Goal: Browse casually: Explore the website without a specific task or goal

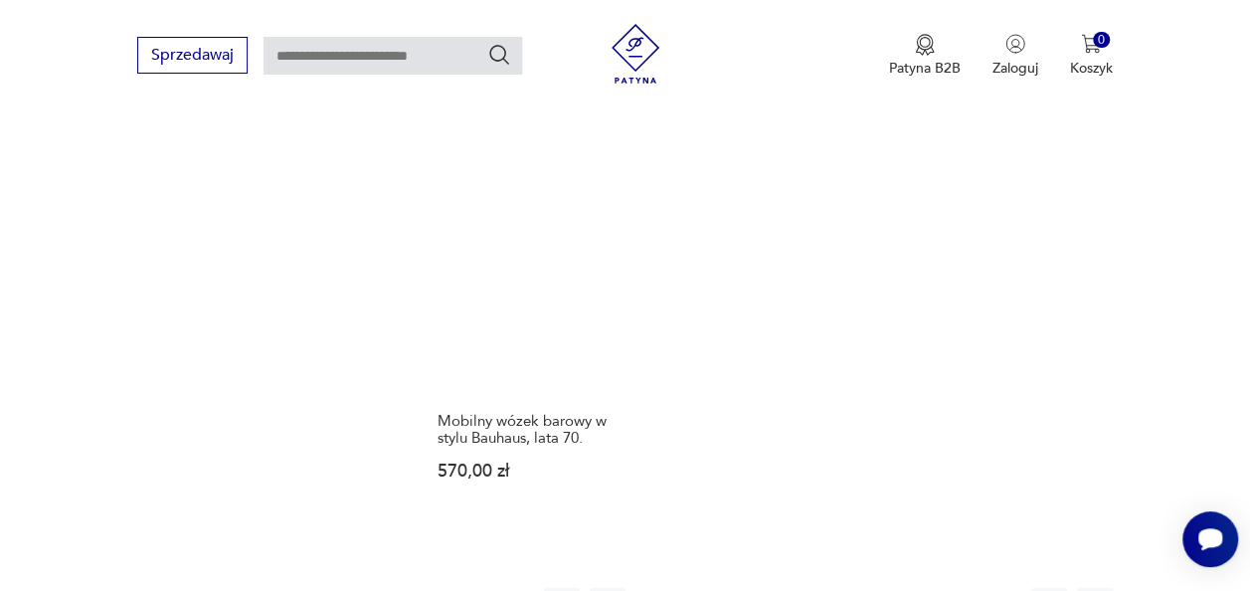
scroll to position [2797, 0]
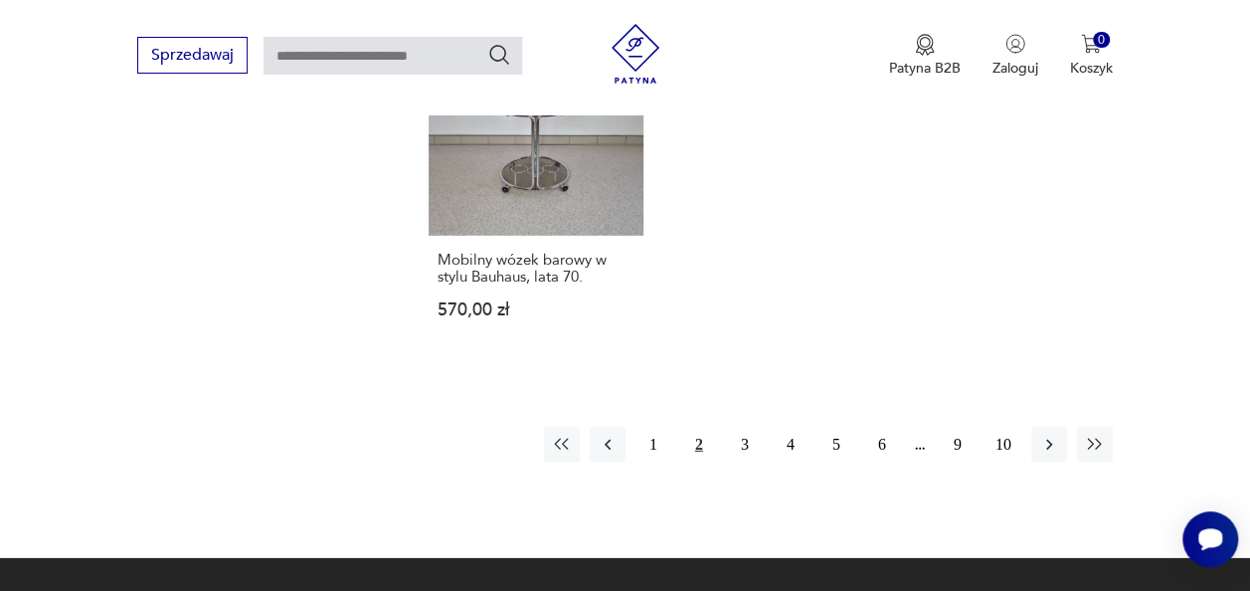
drag, startPoint x: 742, startPoint y: 325, endPoint x: 686, endPoint y: 317, distance: 56.3
click at [742, 427] on button "3" at bounding box center [745, 445] width 36 height 36
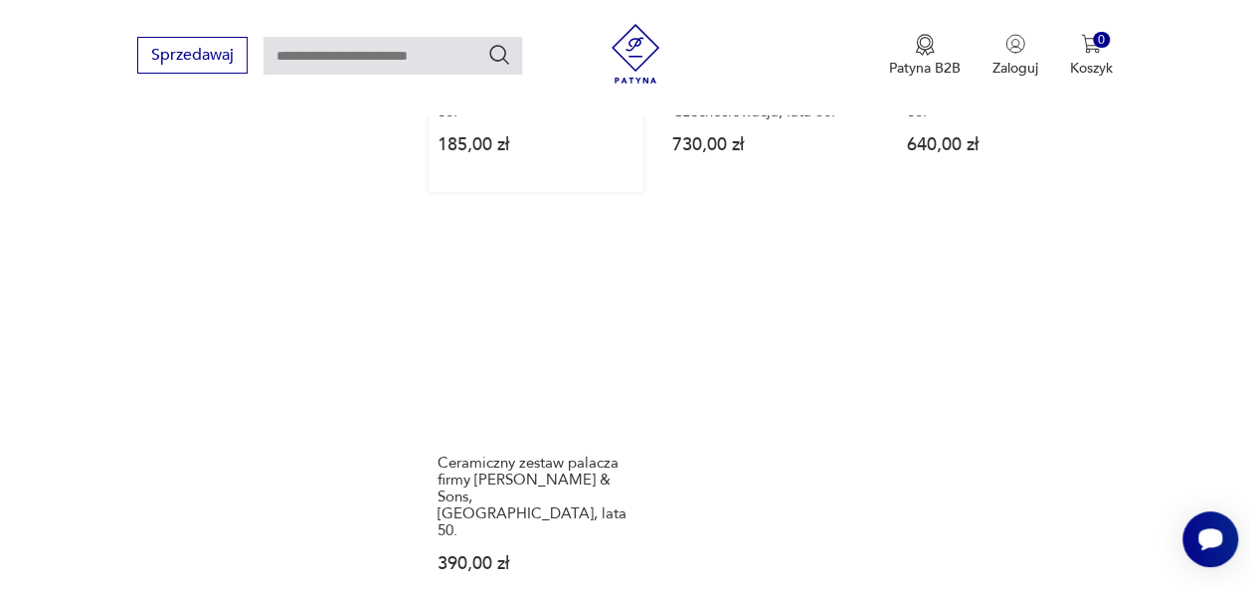
scroll to position [2598, 0]
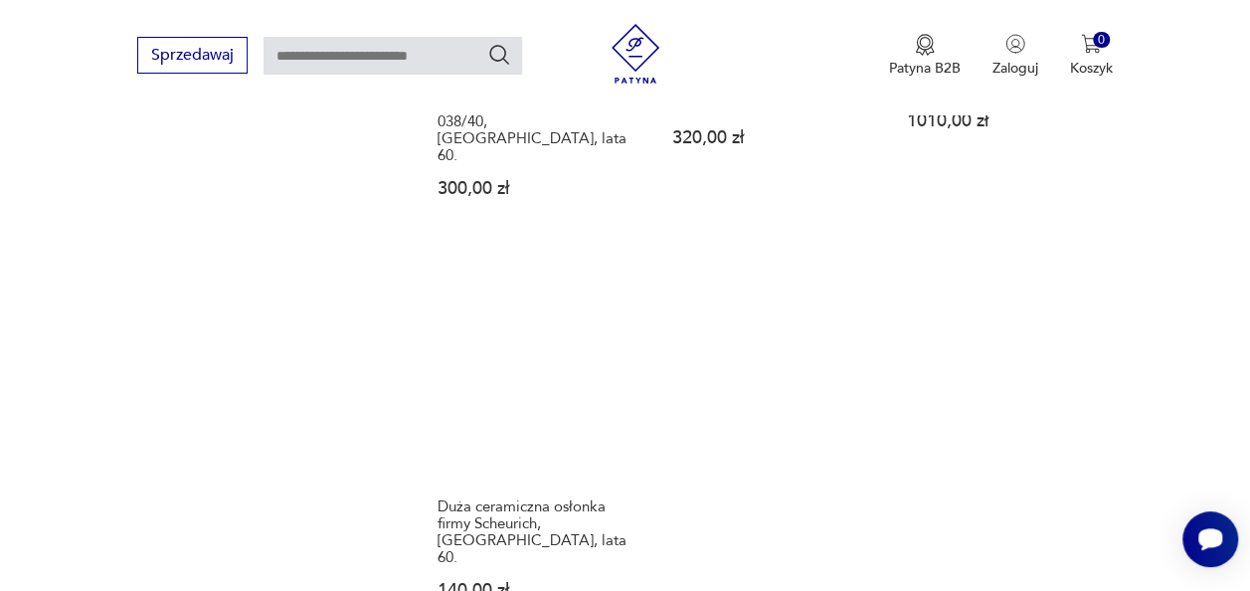
scroll to position [2697, 0]
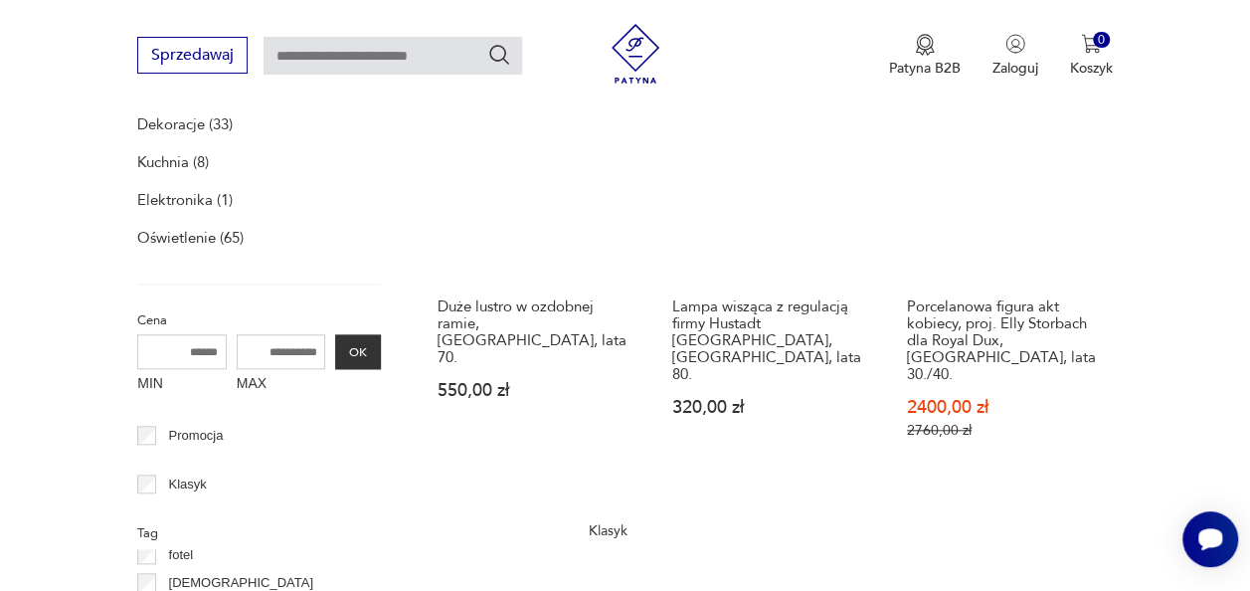
scroll to position [609, 0]
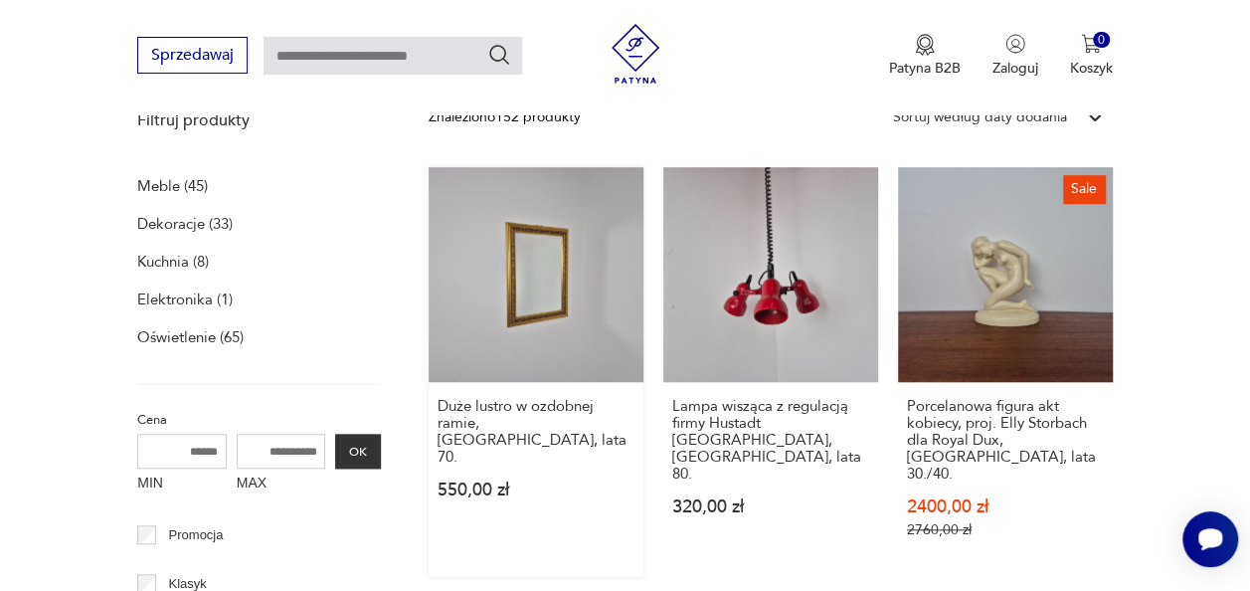
click at [527, 290] on link "Duże lustro w ozdobnej ramie, [GEOGRAPHIC_DATA], lata 70. 550,00 zł" at bounding box center [536, 372] width 215 height 410
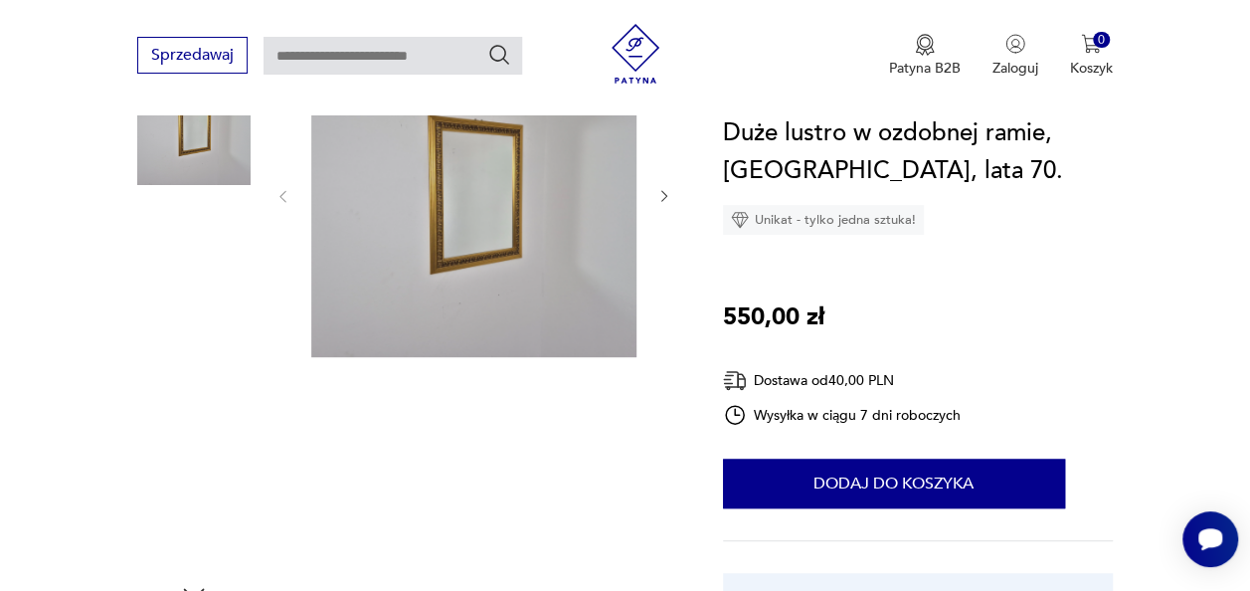
scroll to position [298, 0]
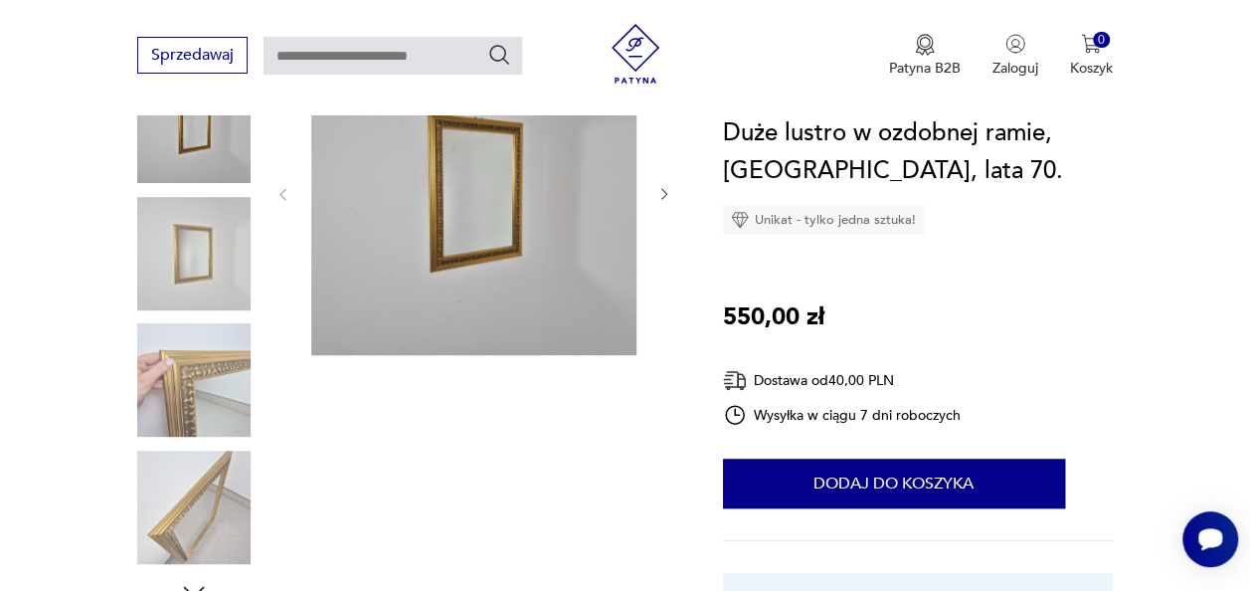
click at [211, 233] on img at bounding box center [193, 253] width 113 height 113
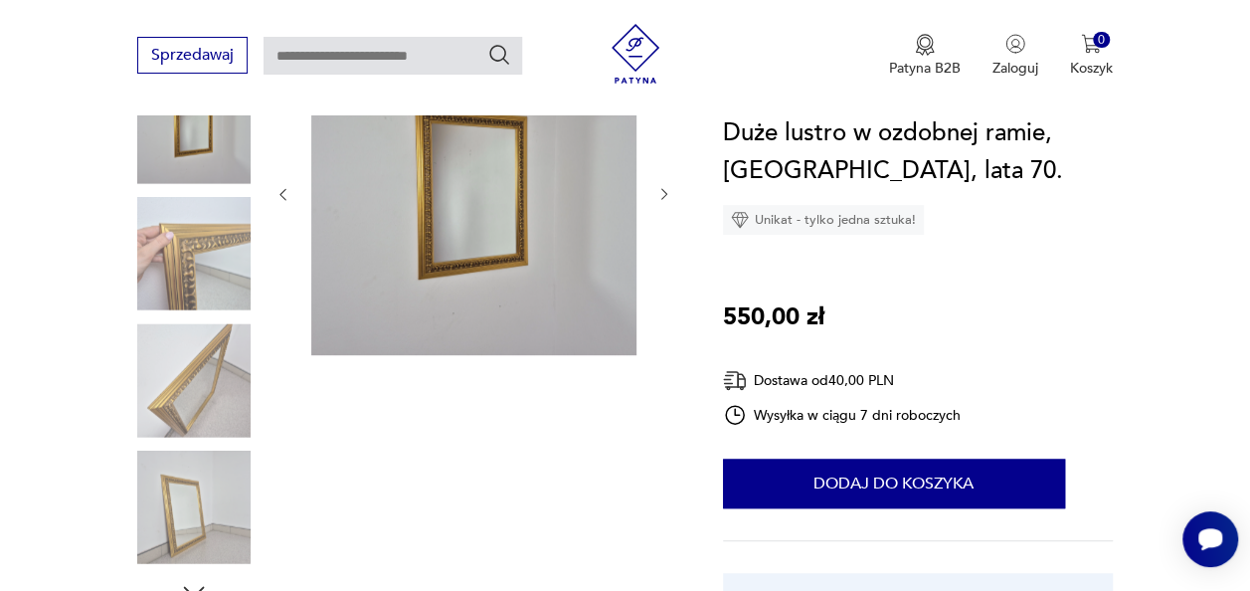
click at [170, 265] on img at bounding box center [193, 253] width 113 height 113
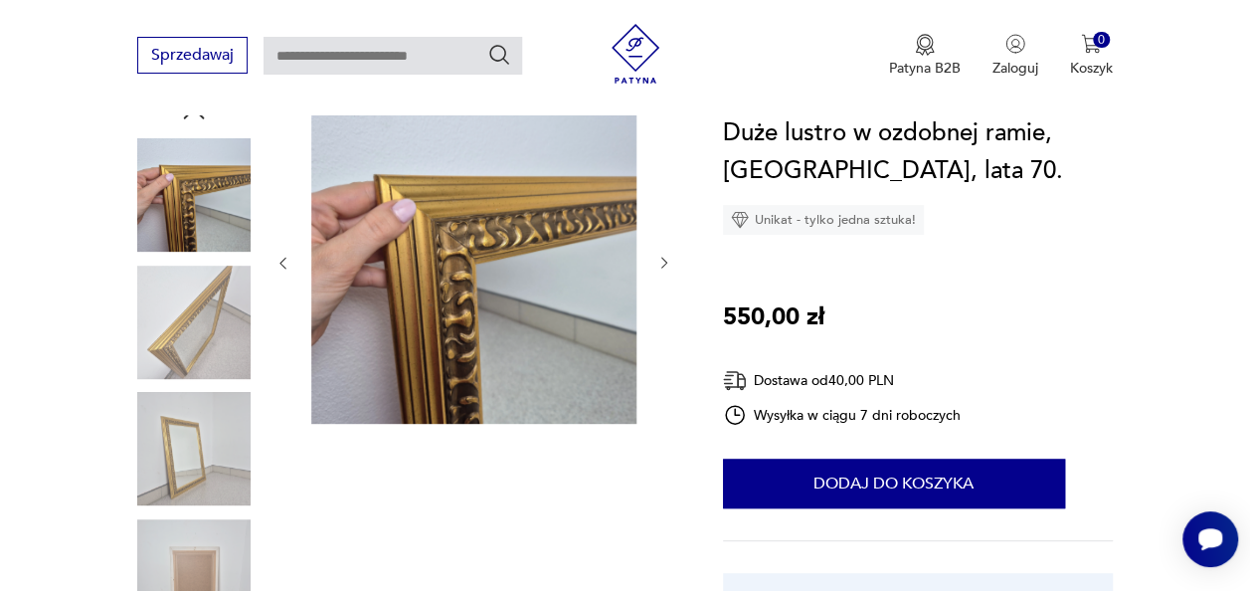
scroll to position [199, 0]
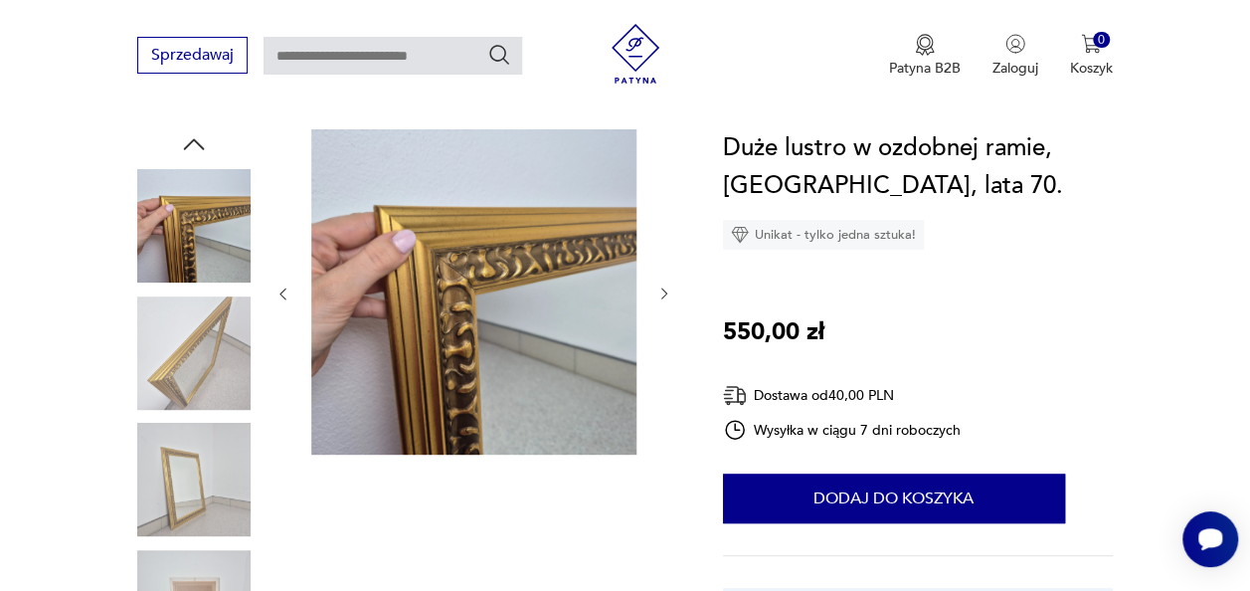
click at [656, 281] on div at bounding box center [474, 293] width 398 height 329
click at [664, 292] on icon "button" at bounding box center [664, 293] width 16 height 16
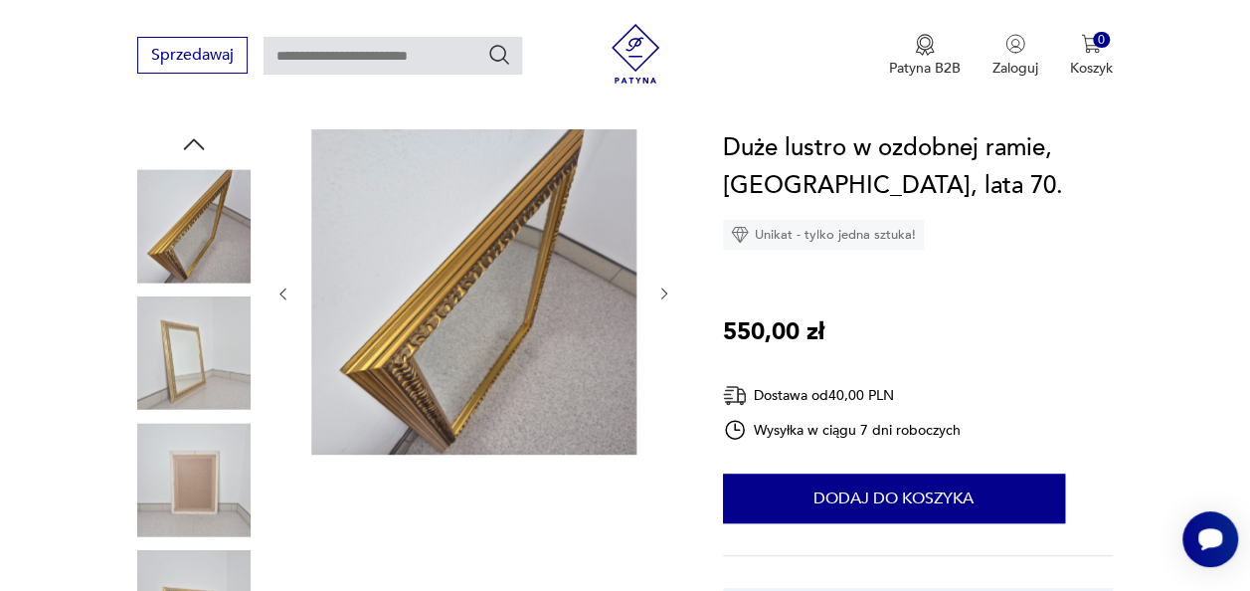
click at [664, 292] on icon "button" at bounding box center [664, 293] width 16 height 16
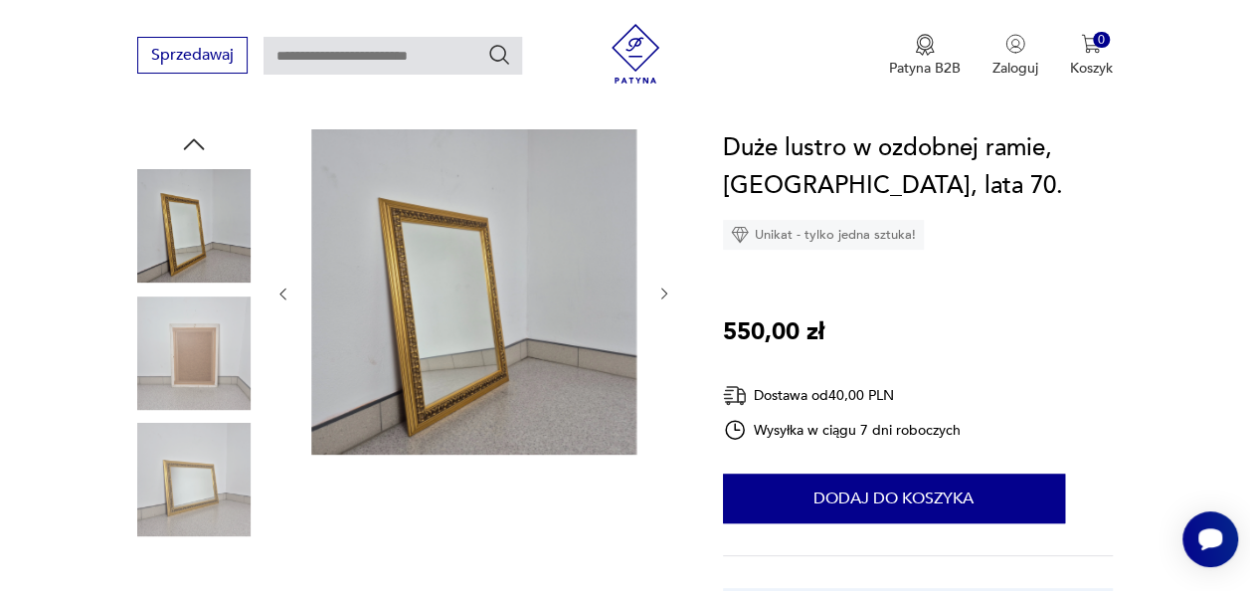
click at [664, 292] on icon "button" at bounding box center [664, 293] width 16 height 16
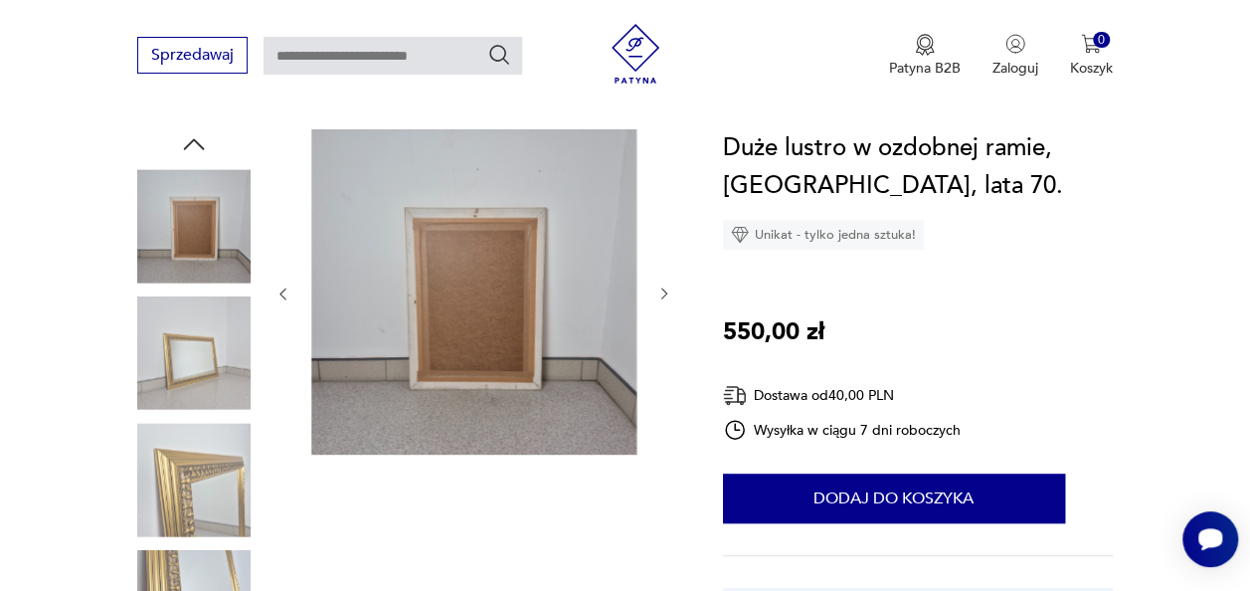
click at [664, 292] on icon "button" at bounding box center [664, 293] width 16 height 16
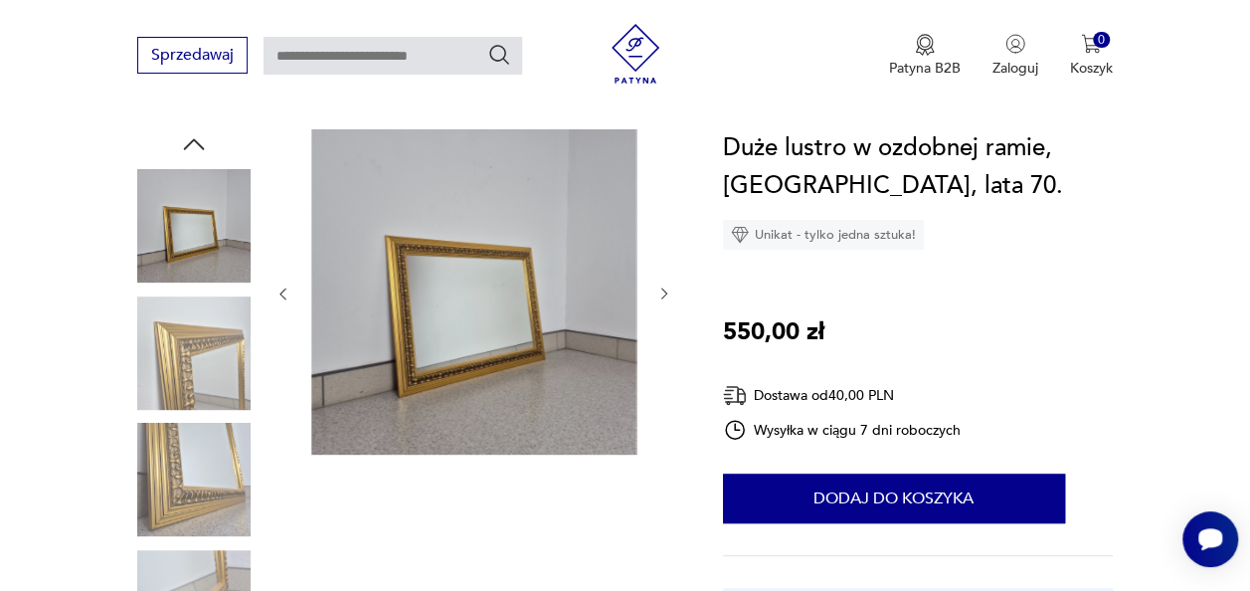
click at [664, 292] on icon "button" at bounding box center [664, 293] width 16 height 16
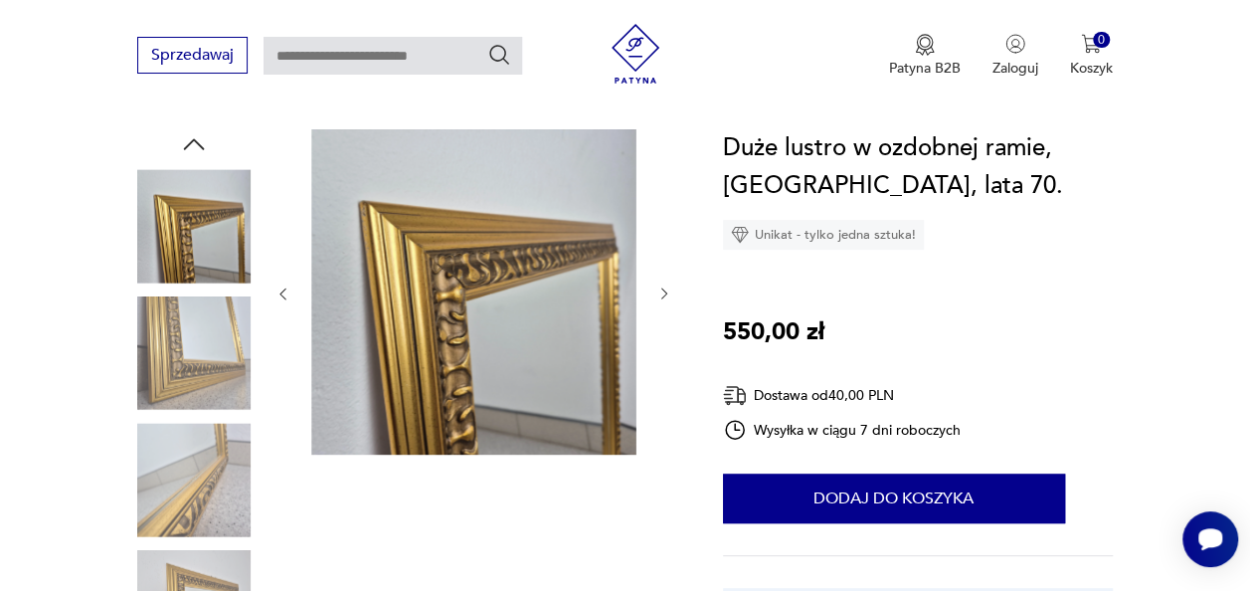
click at [664, 292] on icon "button" at bounding box center [664, 293] width 16 height 16
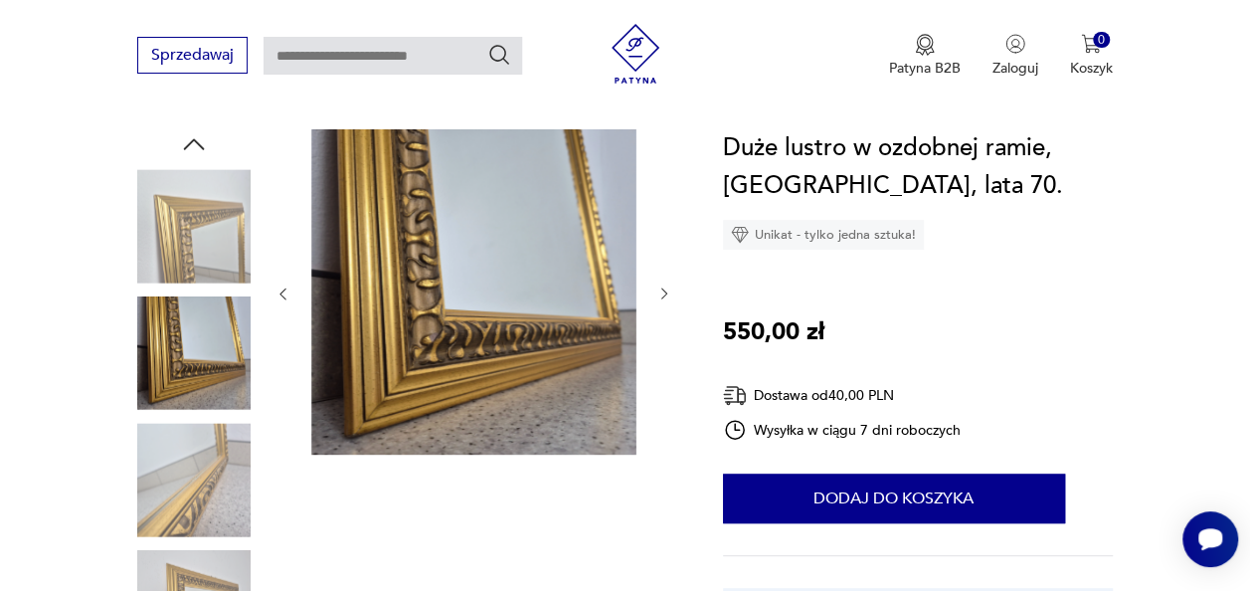
click at [664, 292] on icon "button" at bounding box center [664, 293] width 16 height 16
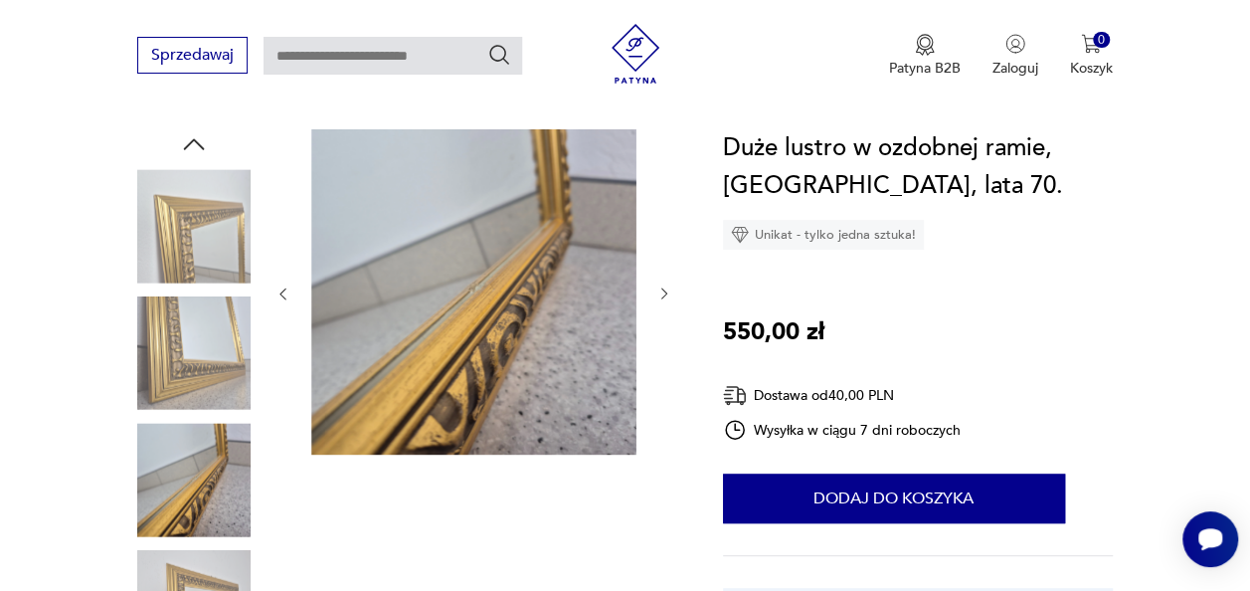
click at [664, 291] on icon "button" at bounding box center [664, 293] width 6 height 11
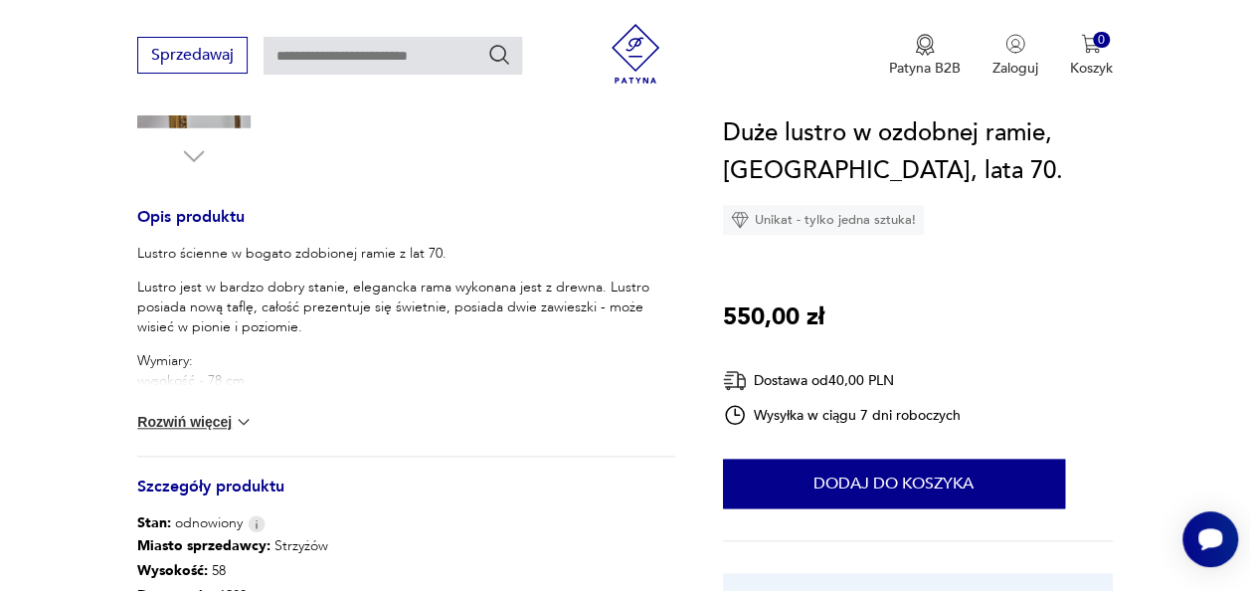
scroll to position [995, 0]
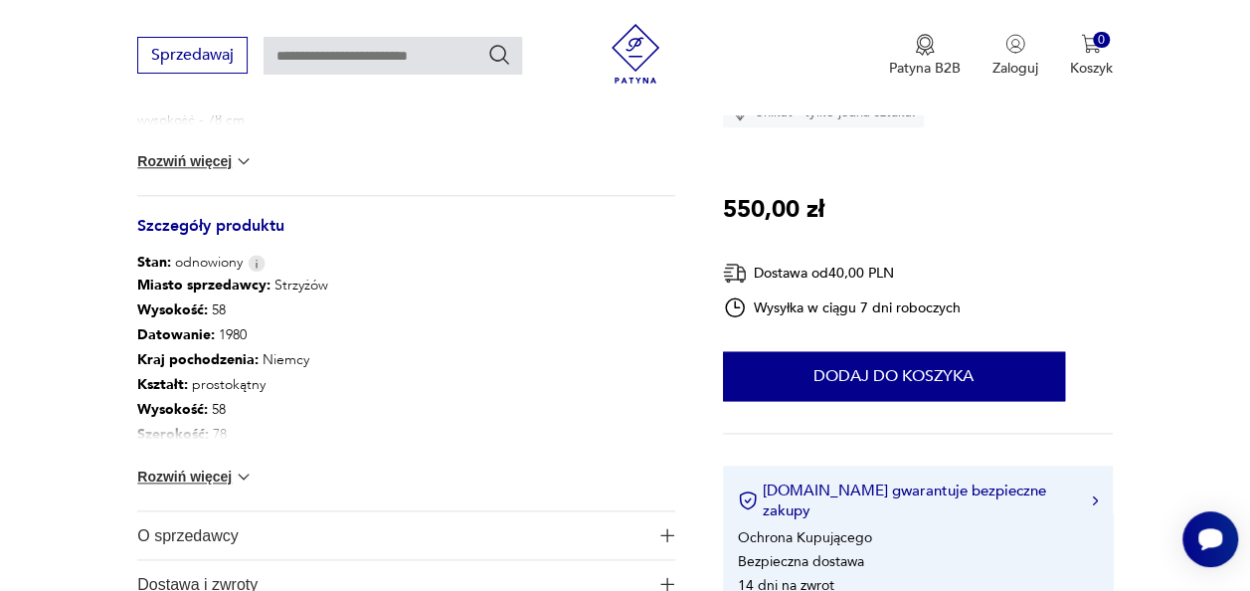
click at [191, 153] on button "Rozwiń więcej" at bounding box center [194, 161] width 115 height 20
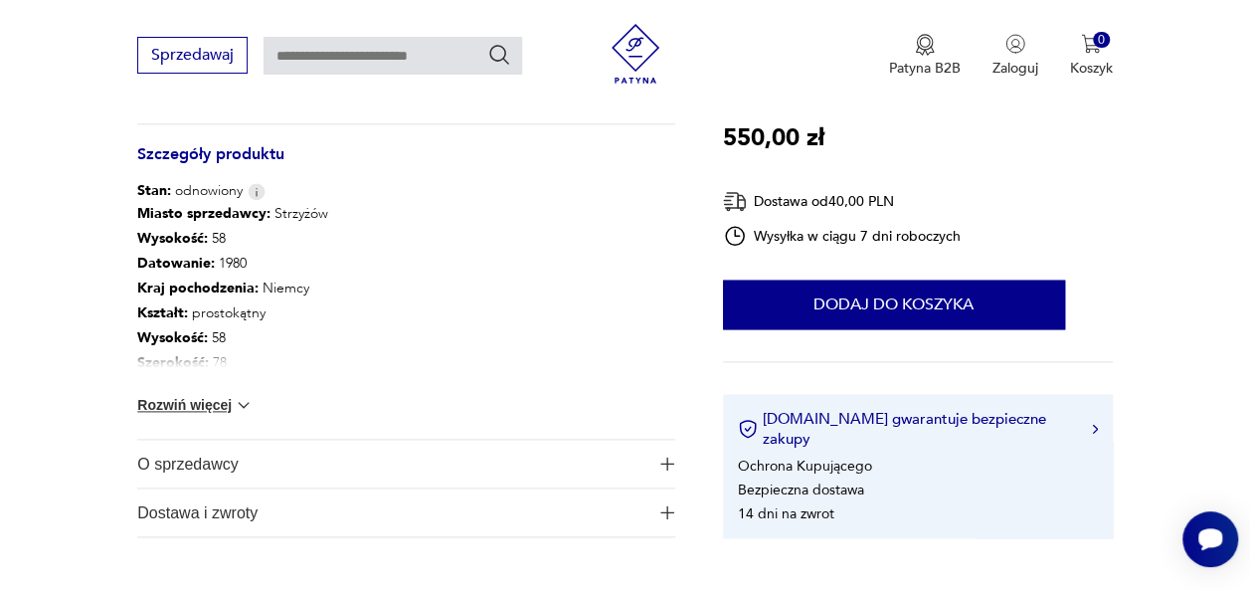
scroll to position [1094, 0]
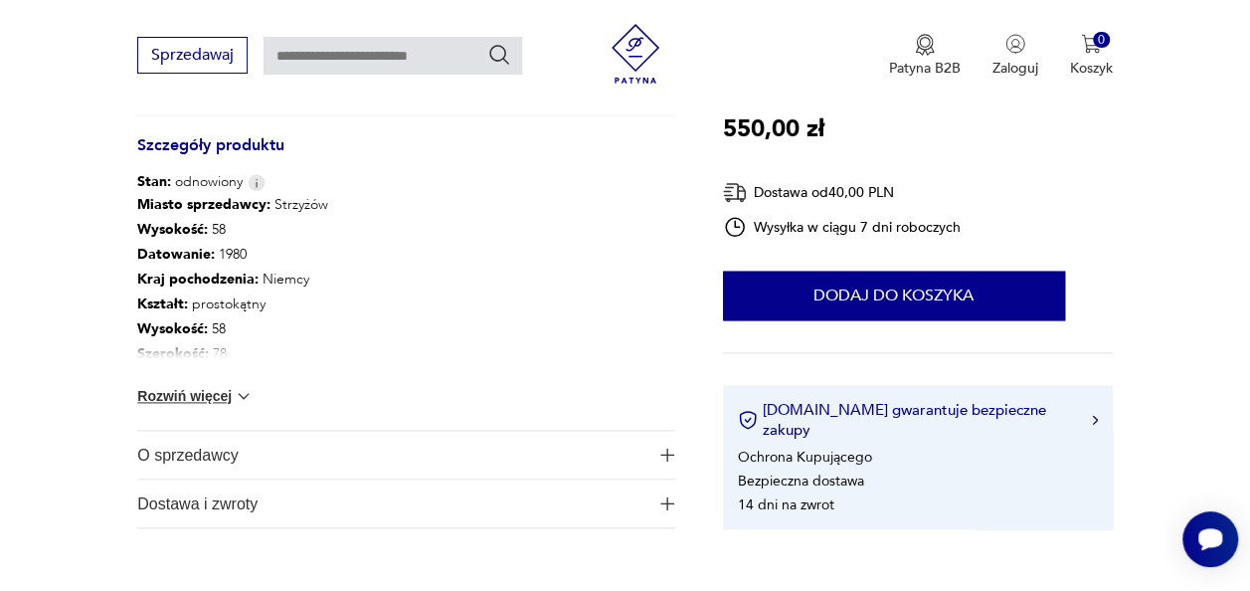
click at [186, 392] on button "Rozwiń więcej" at bounding box center [194, 396] width 115 height 20
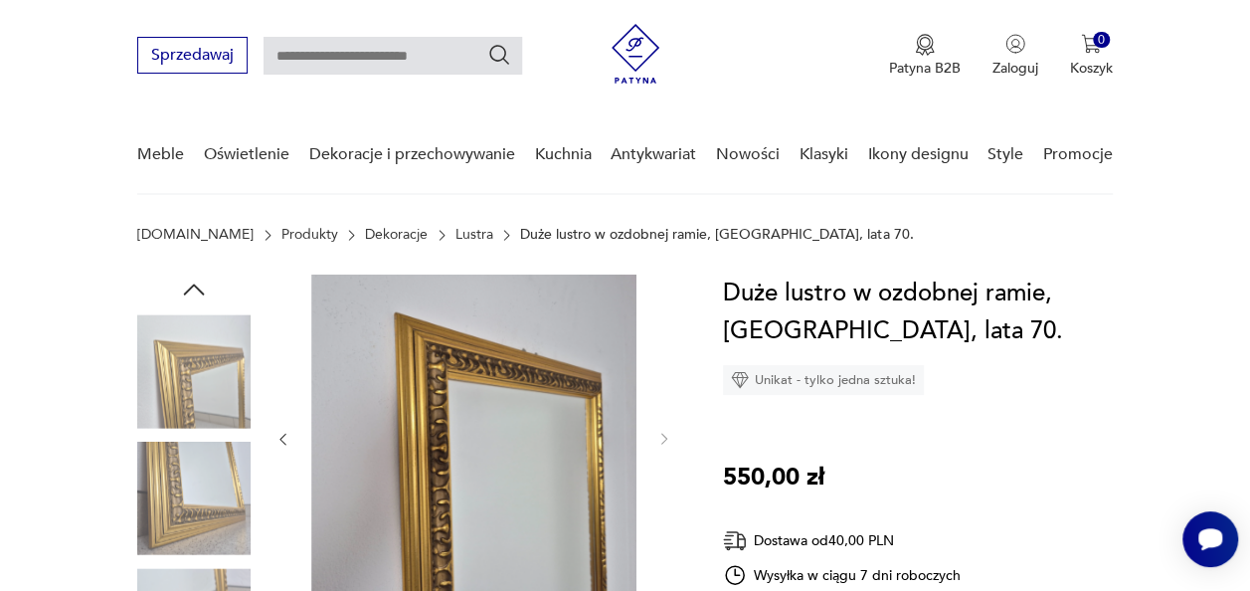
scroll to position [0, 0]
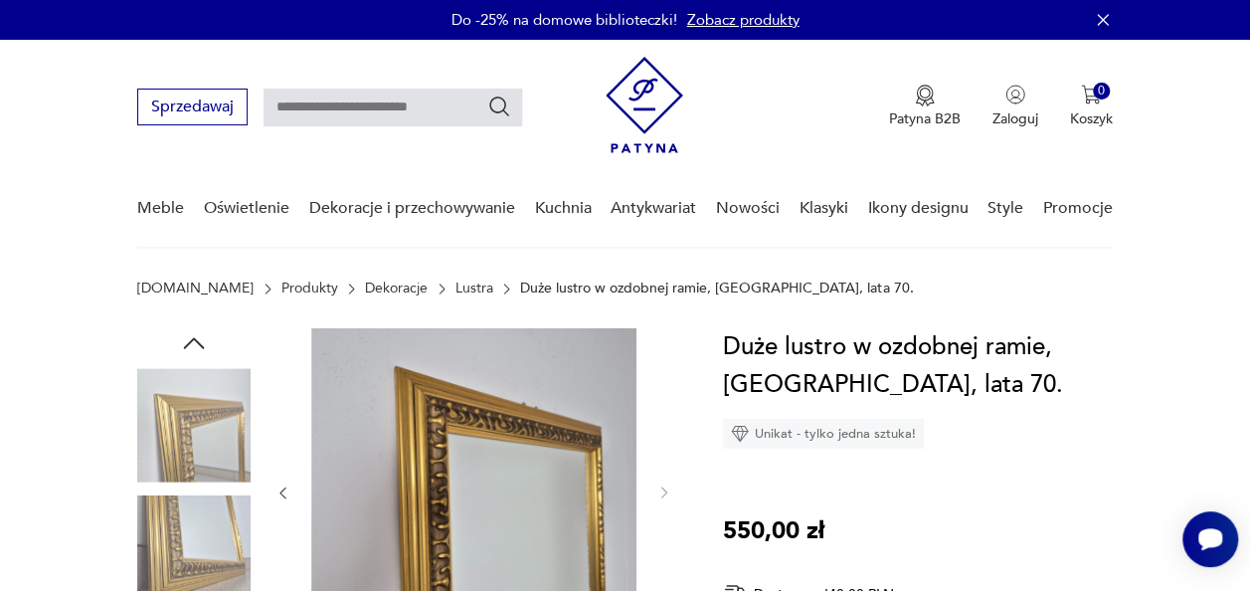
click at [487, 410] on img at bounding box center [473, 490] width 325 height 325
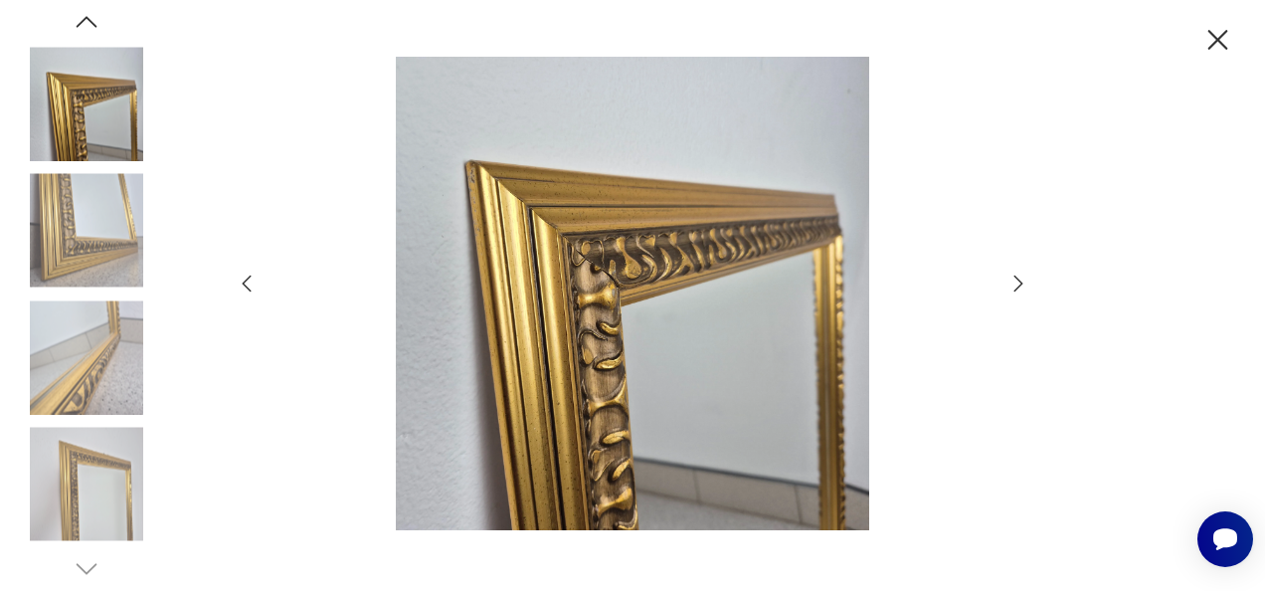
click at [1213, 45] on icon "button" at bounding box center [1218, 40] width 20 height 20
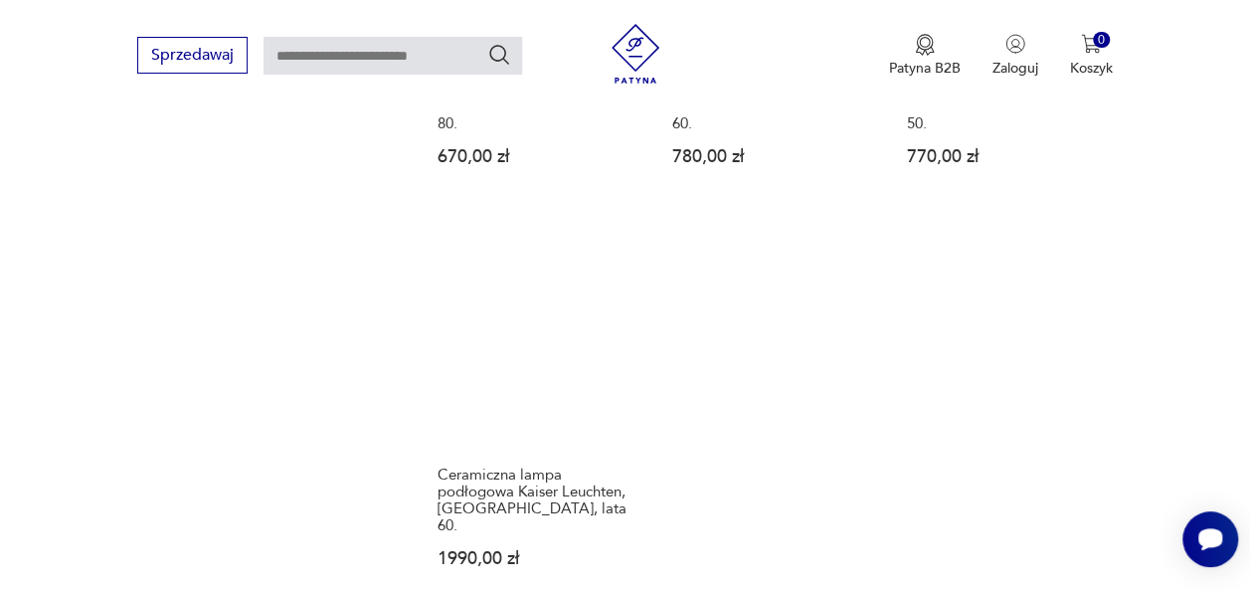
scroll to position [2695, 0]
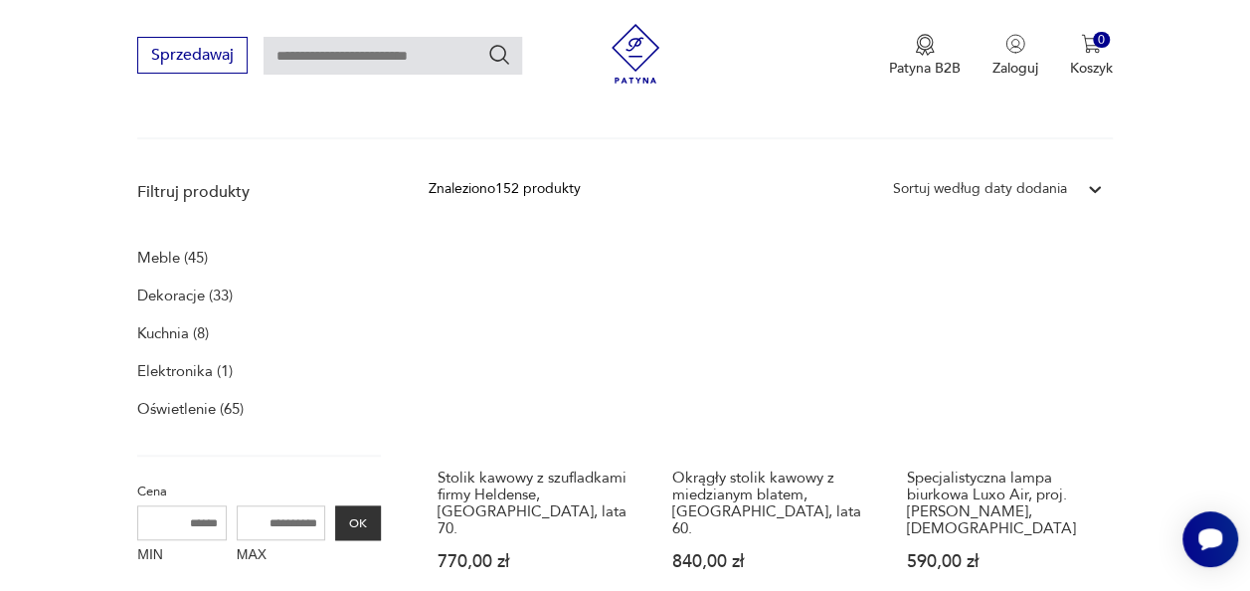
scroll to position [609, 0]
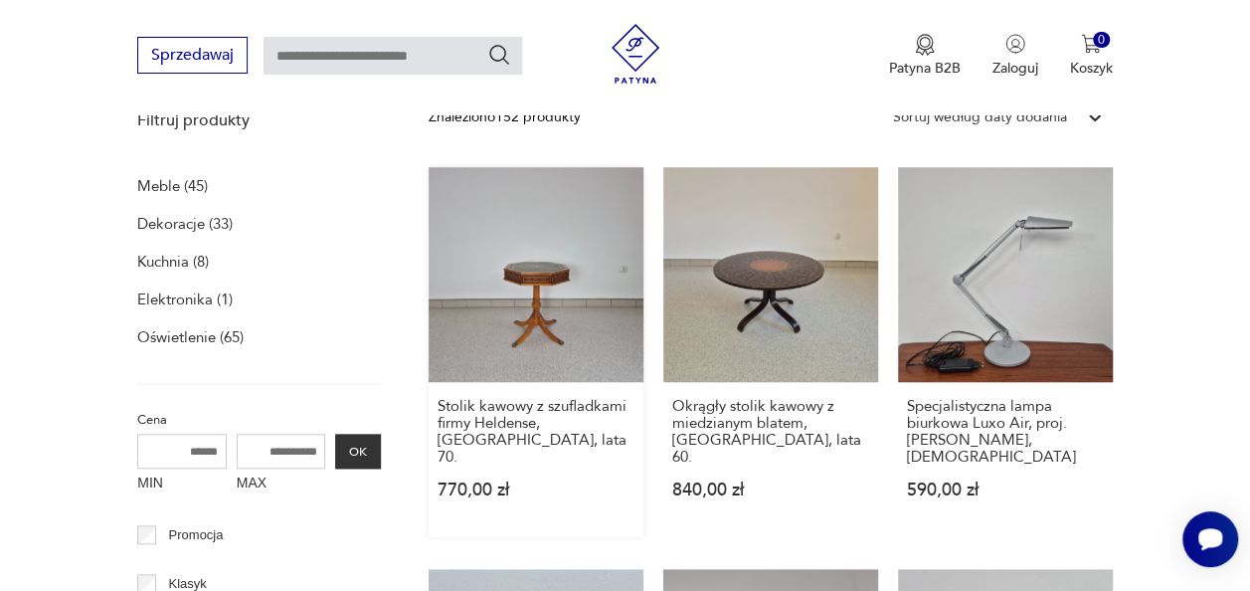
click at [533, 297] on link "Stolik kawowy z szufladkami firmy Heldense, [GEOGRAPHIC_DATA], lata 70. 770,00 …" at bounding box center [536, 352] width 215 height 370
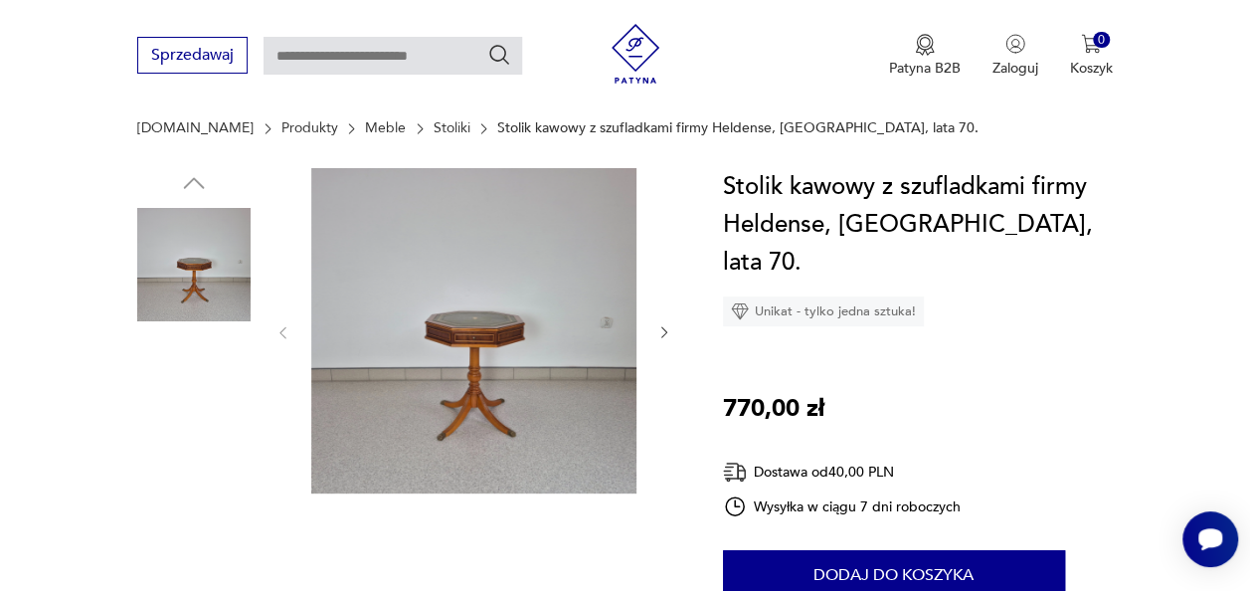
scroll to position [199, 0]
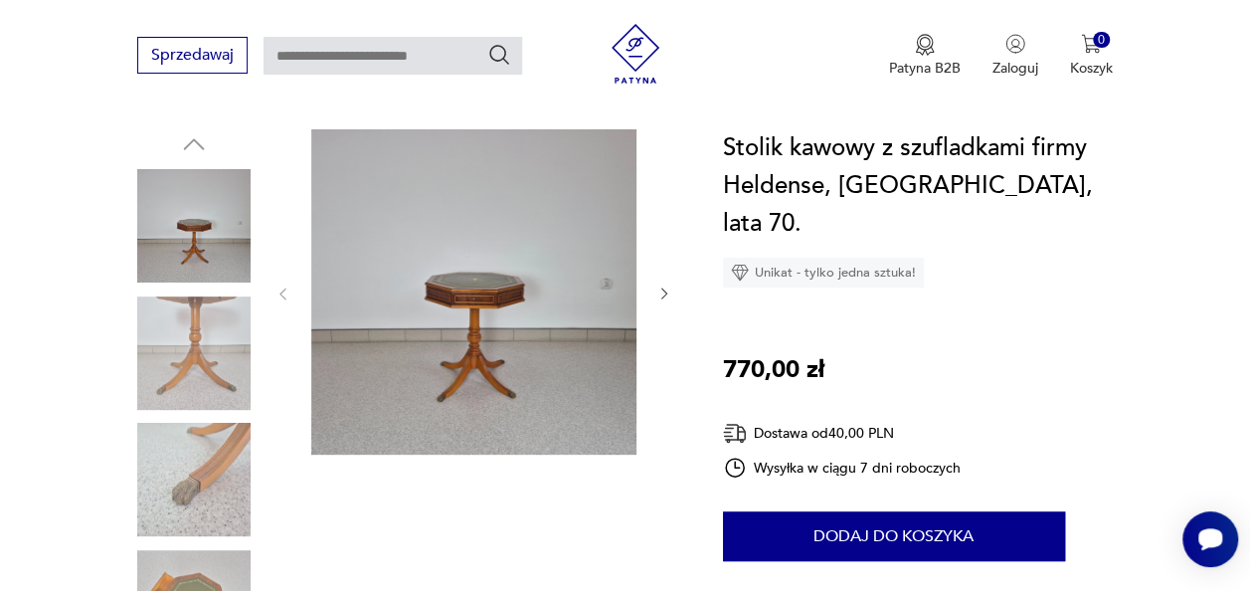
click at [220, 464] on img at bounding box center [193, 479] width 113 height 113
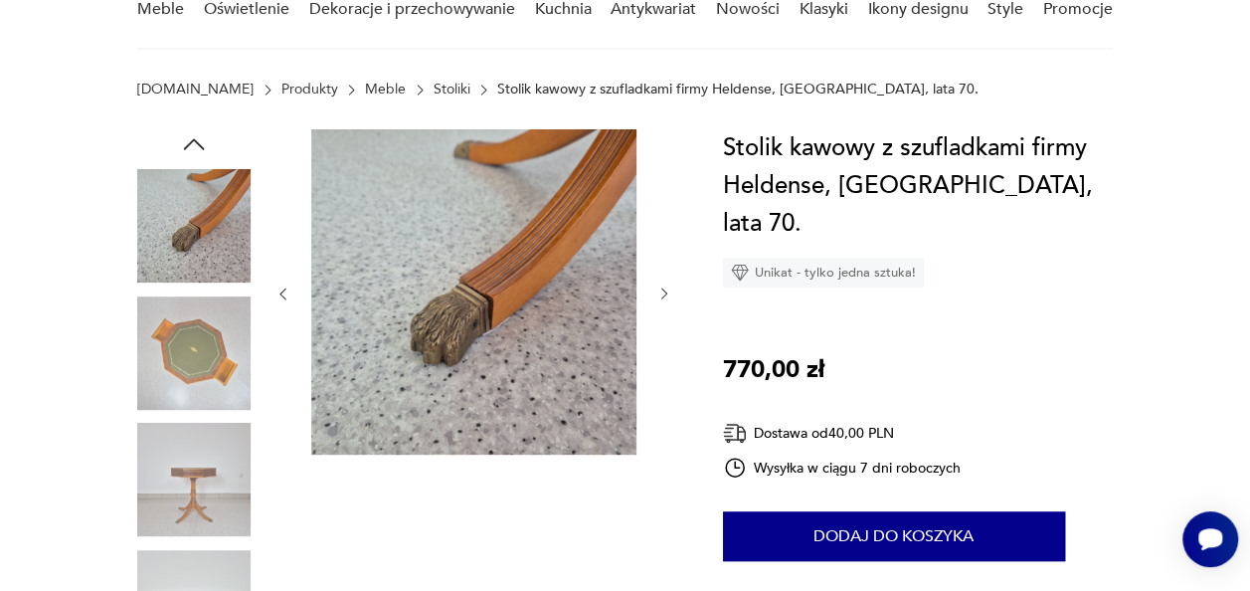
scroll to position [0, 0]
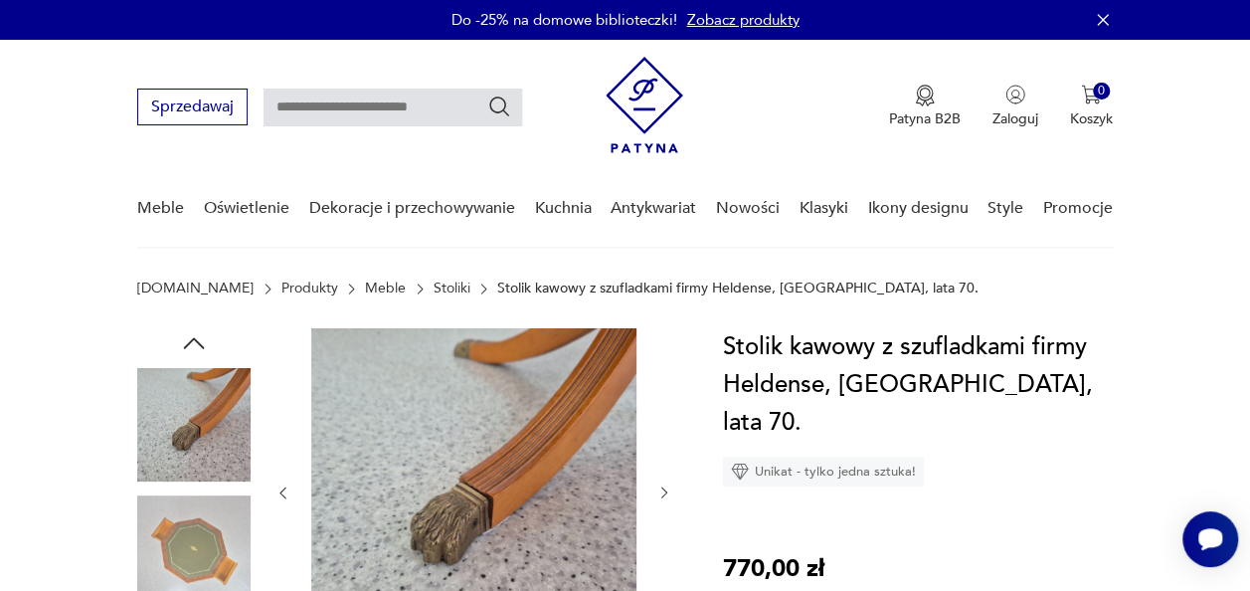
click at [182, 563] on img at bounding box center [193, 551] width 113 height 113
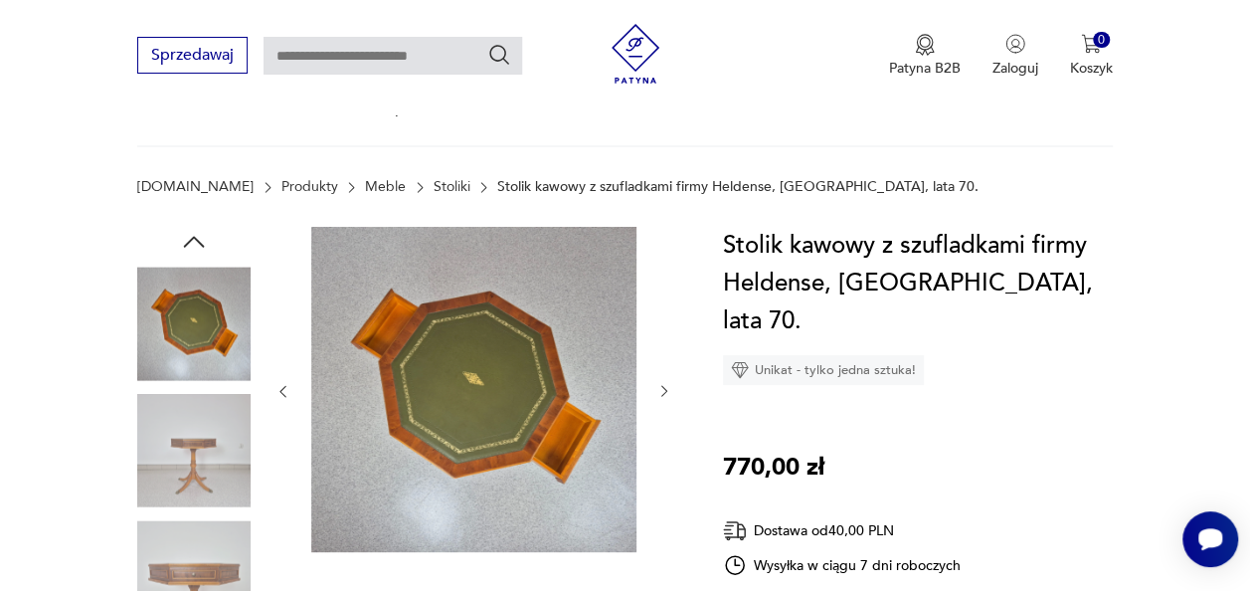
scroll to position [199, 0]
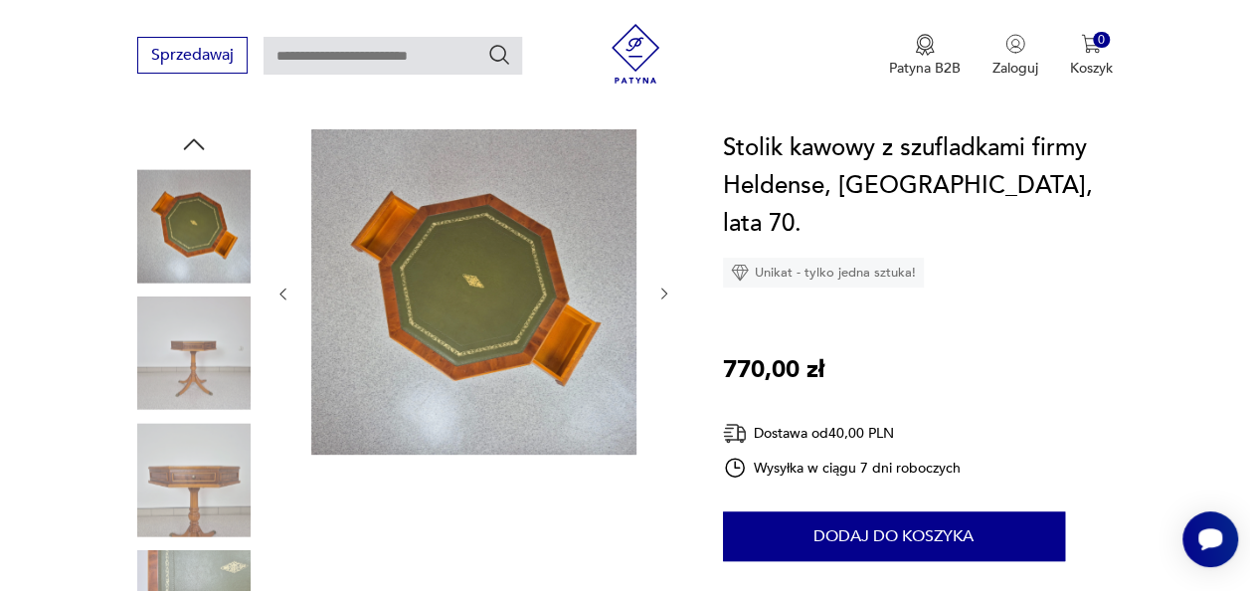
click at [179, 504] on img at bounding box center [193, 479] width 113 height 113
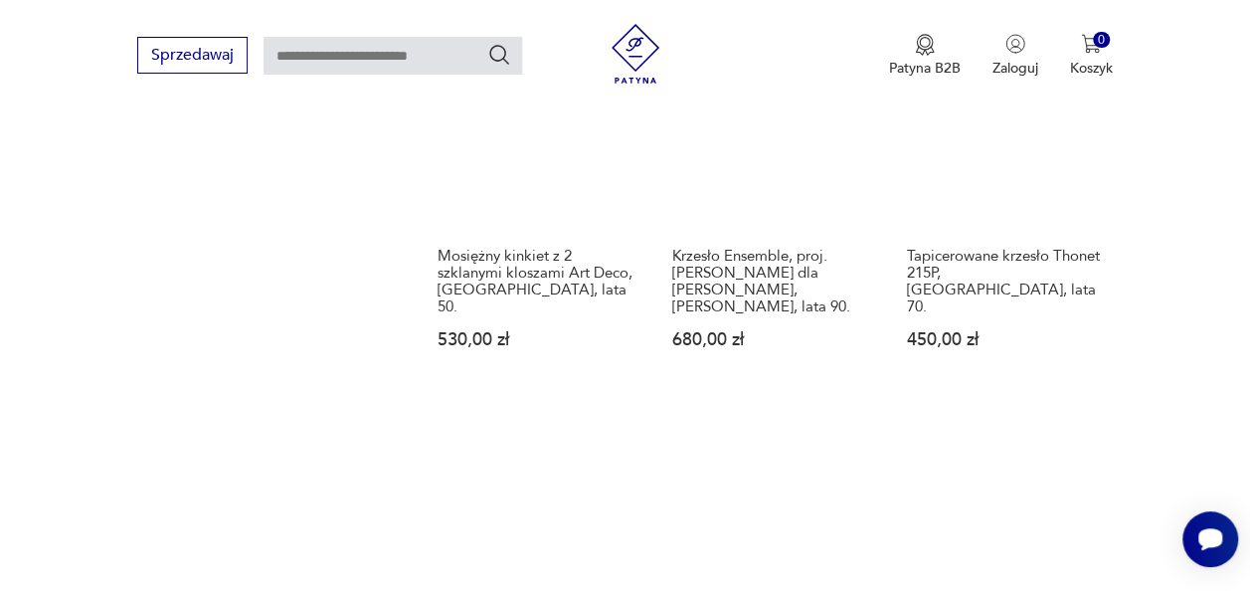
scroll to position [2697, 0]
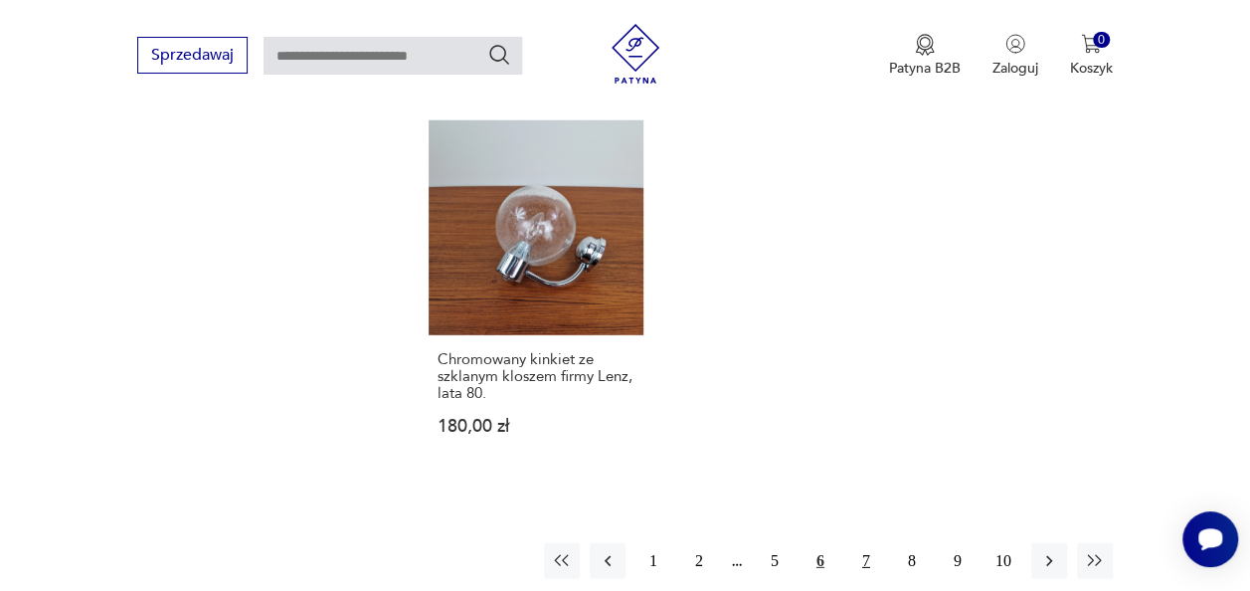
click at [873, 543] on button "7" at bounding box center [866, 561] width 36 height 36
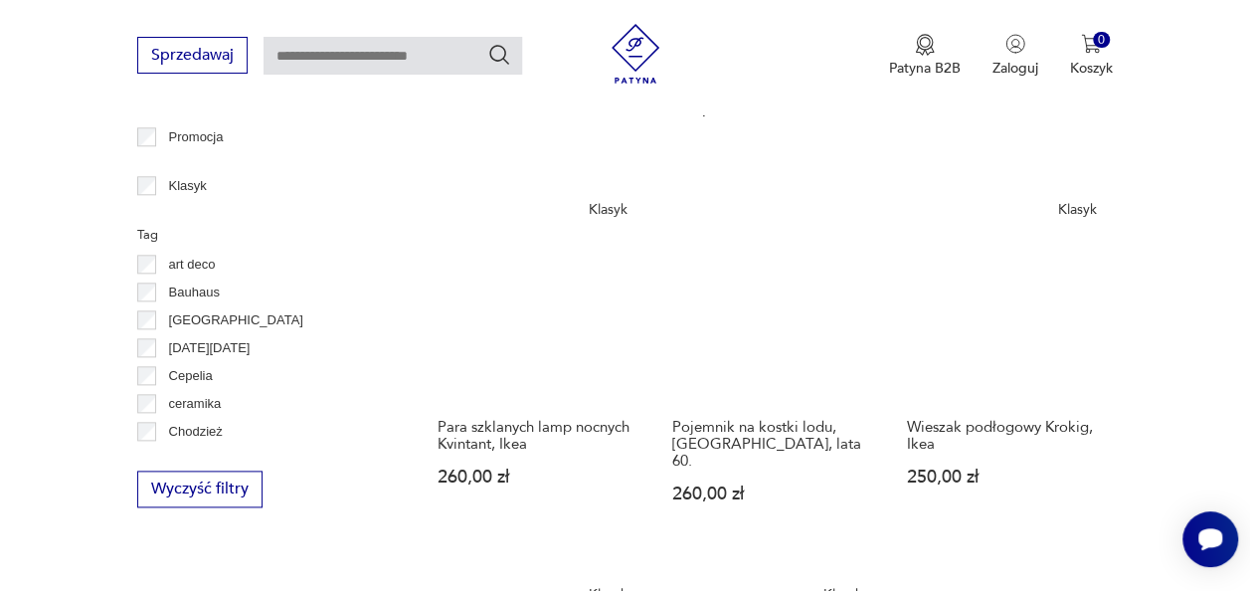
scroll to position [609, 0]
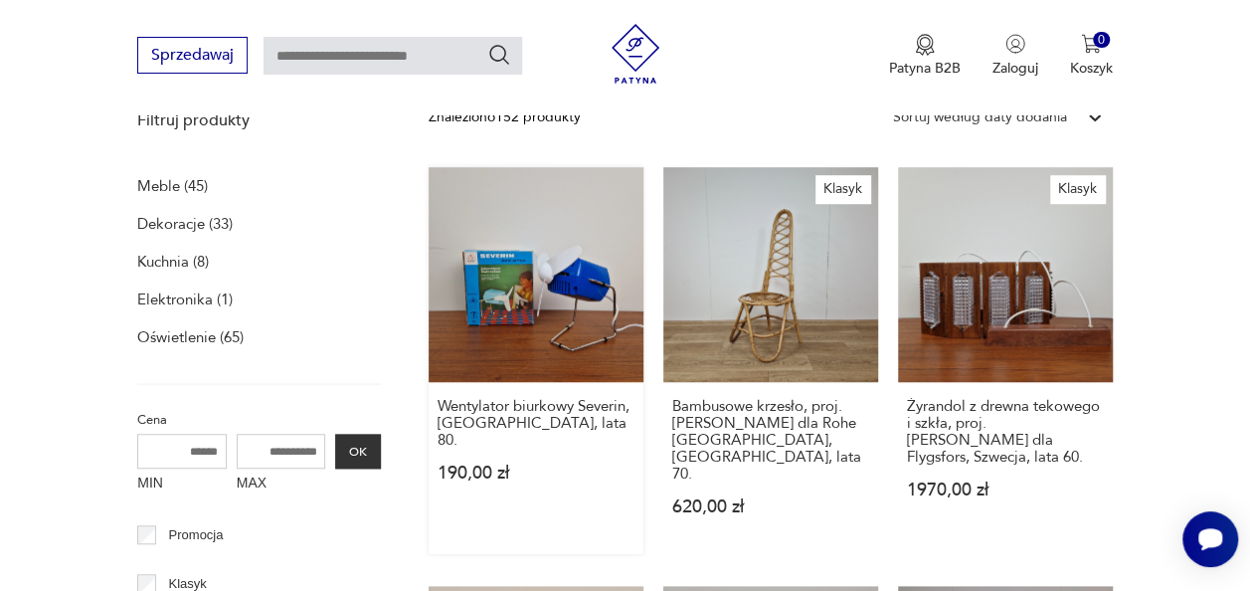
click at [532, 318] on link "Wentylator biurkowy Severin, [GEOGRAPHIC_DATA], lata 80. 190,00 zł" at bounding box center [536, 360] width 215 height 387
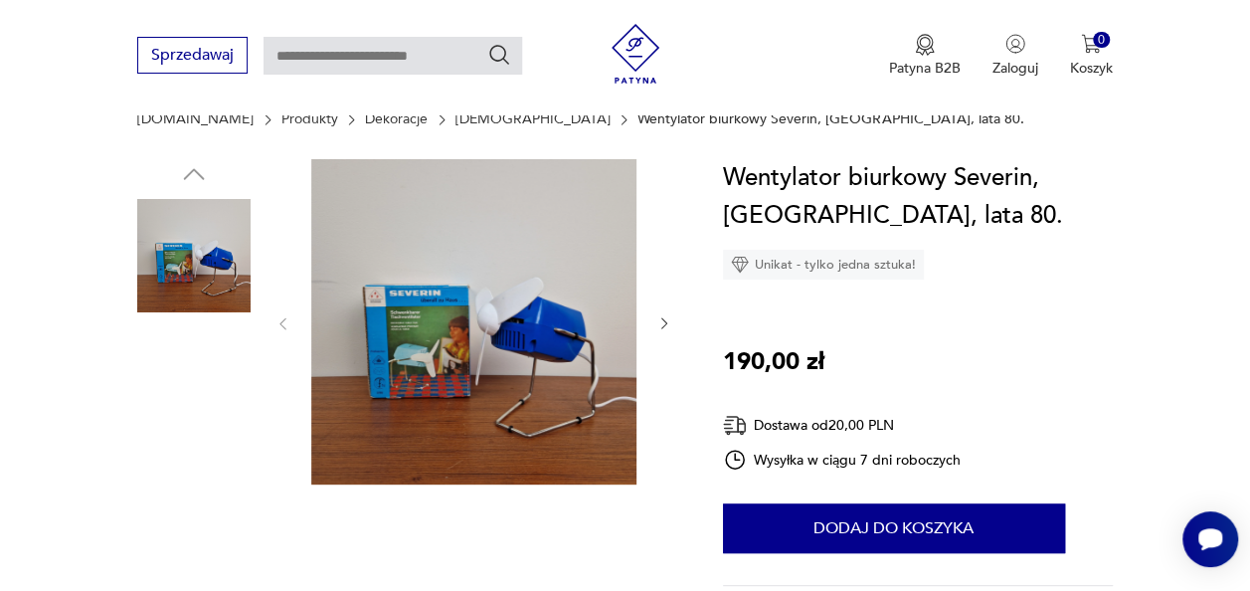
scroll to position [298, 0]
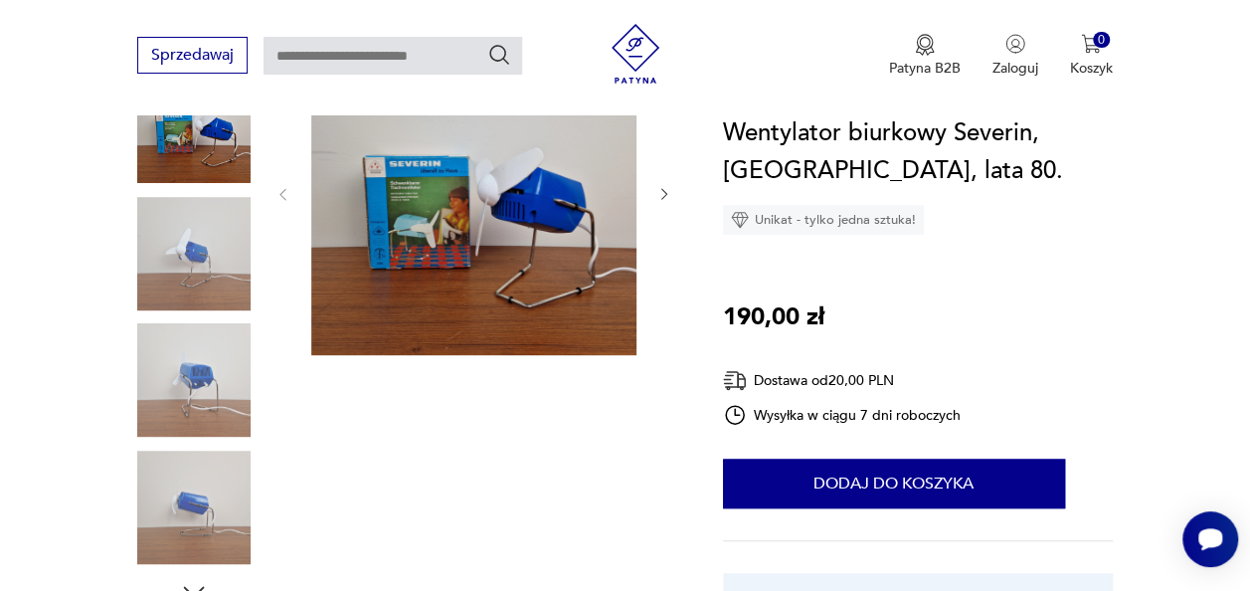
click at [209, 240] on img at bounding box center [193, 253] width 113 height 113
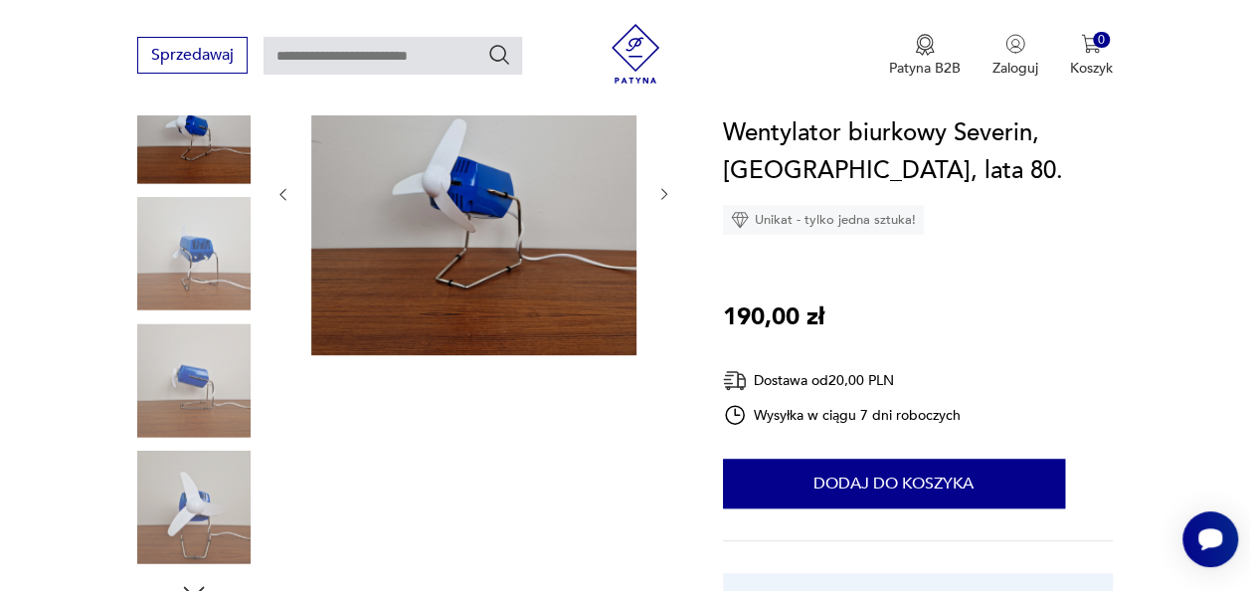
click at [209, 417] on img at bounding box center [193, 379] width 113 height 113
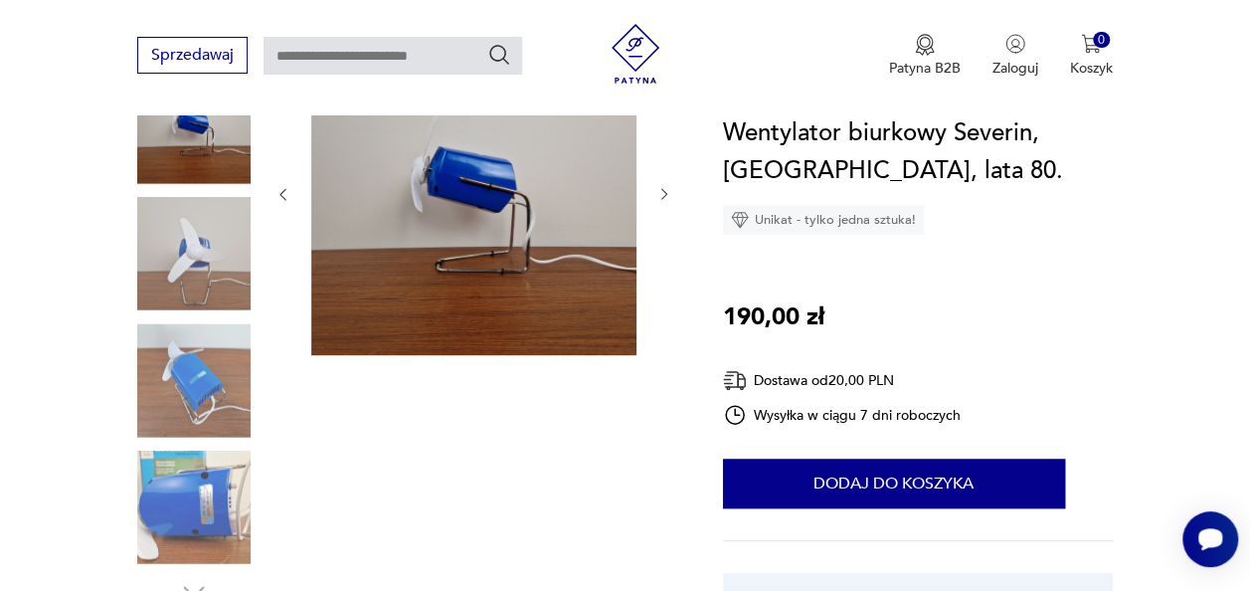
click at [205, 465] on img at bounding box center [193, 507] width 113 height 113
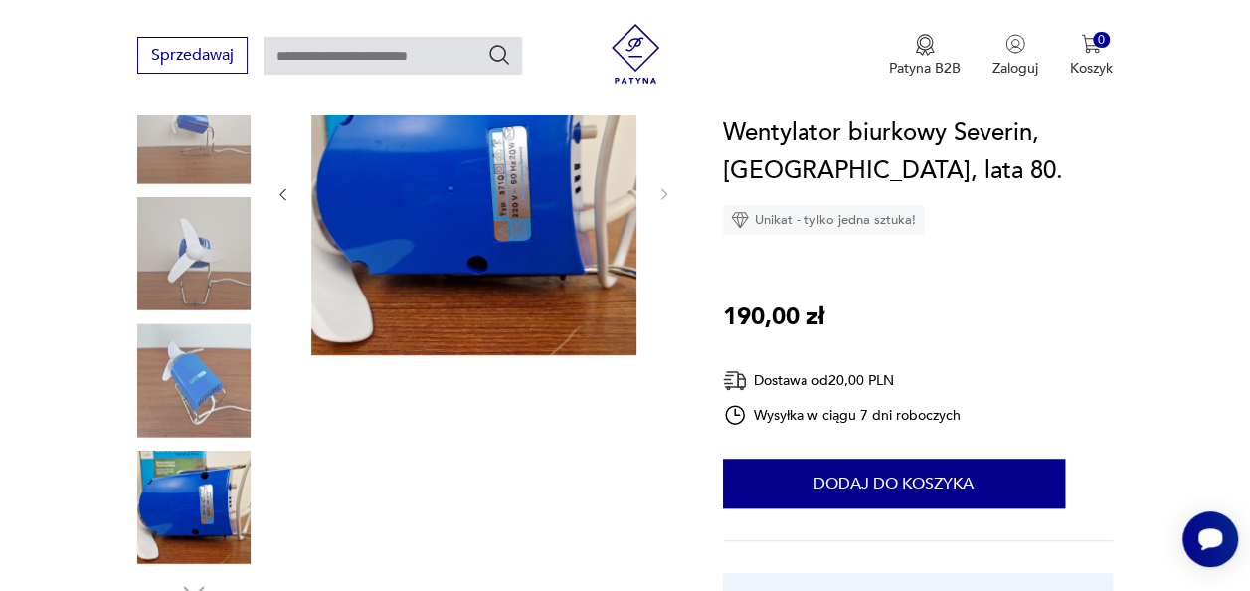
click at [209, 390] on img at bounding box center [193, 379] width 113 height 113
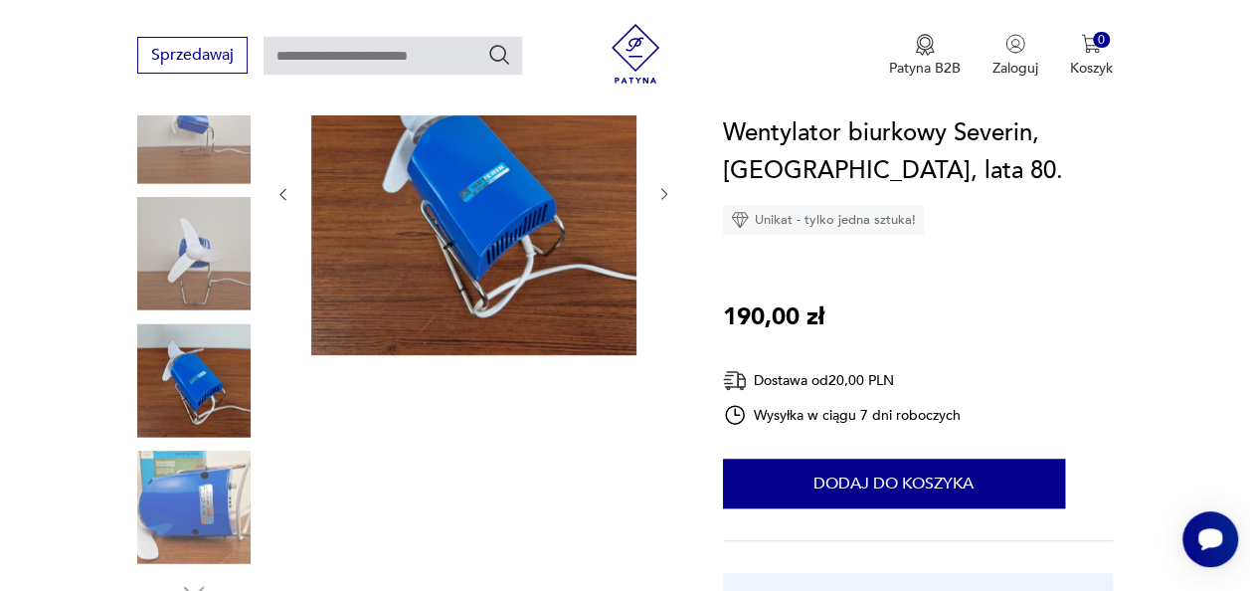
click at [204, 295] on img at bounding box center [193, 253] width 113 height 113
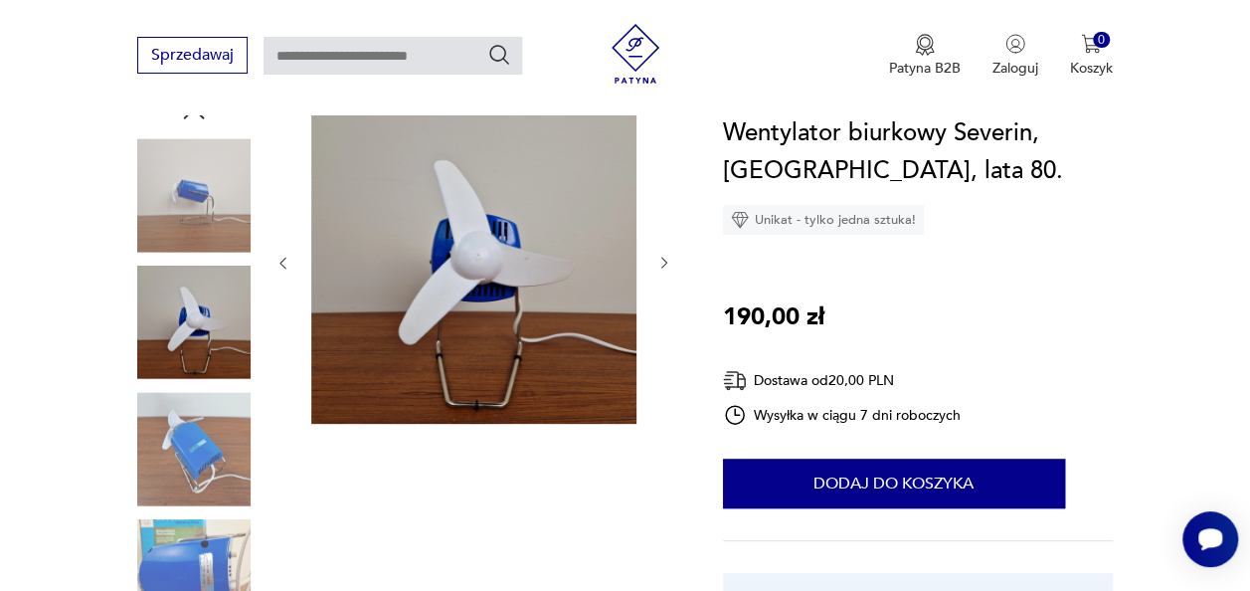
scroll to position [199, 0]
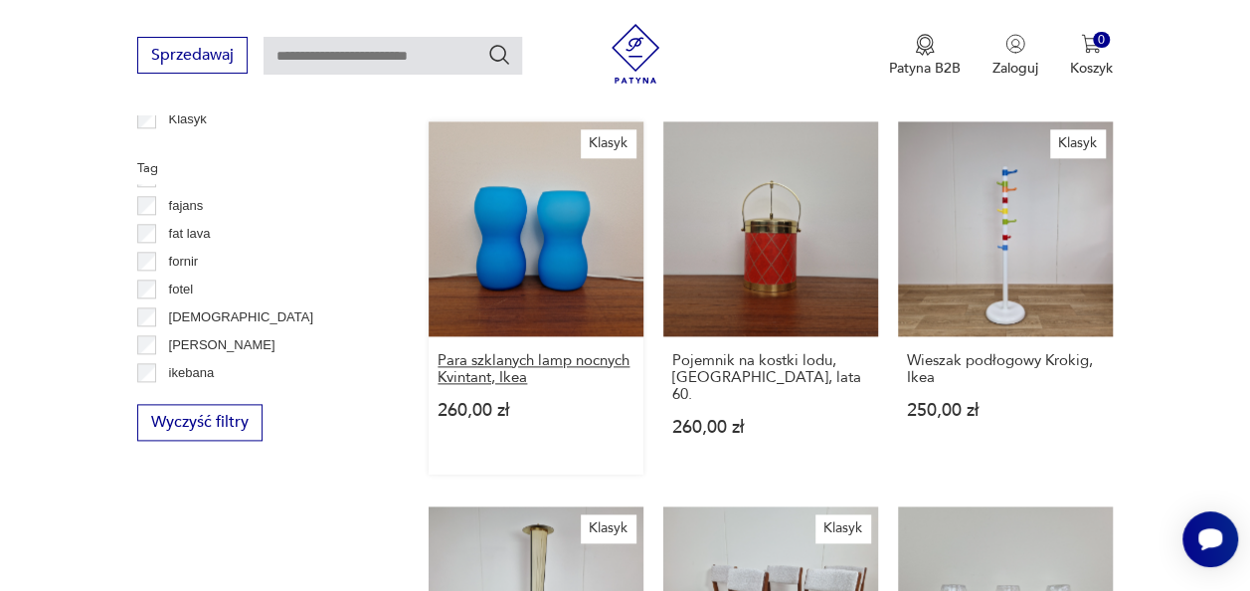
scroll to position [1104, 0]
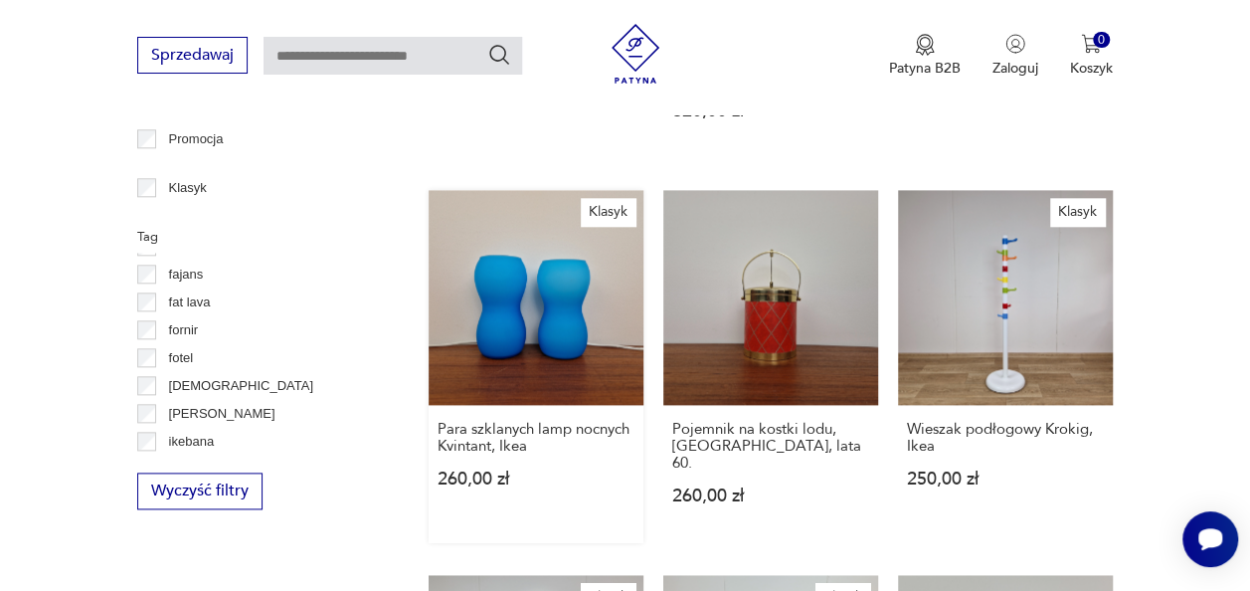
click at [523, 281] on link "Klasyk Para szklanych lamp nocnych Kvintant, Ikea 260,00 zł" at bounding box center [536, 366] width 215 height 353
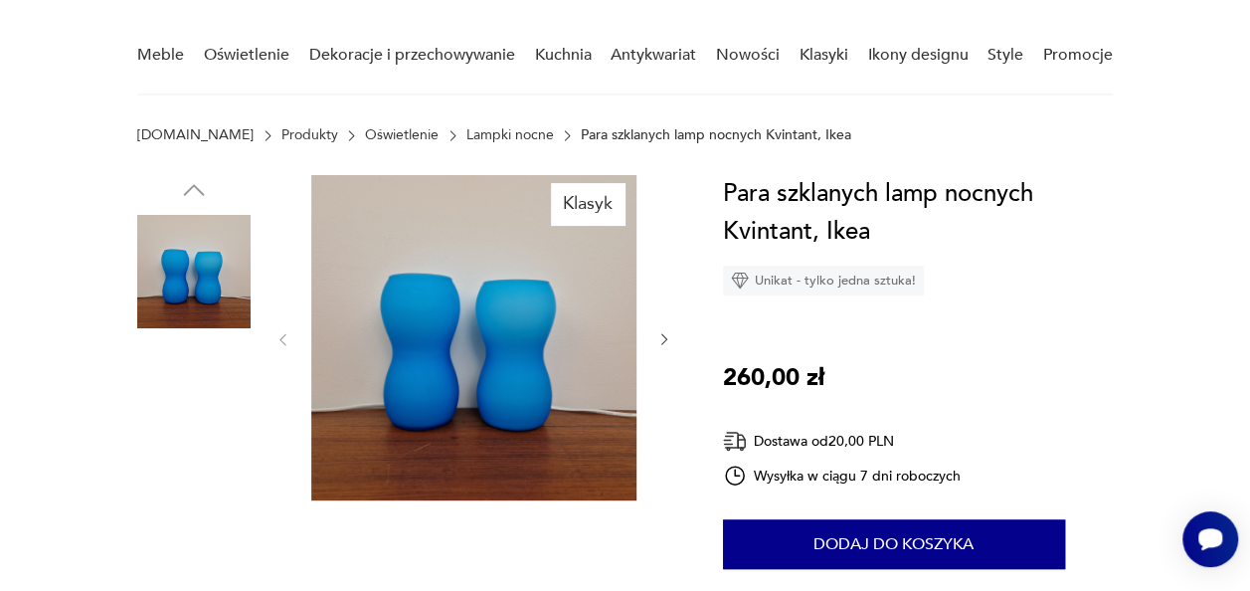
scroll to position [398, 0]
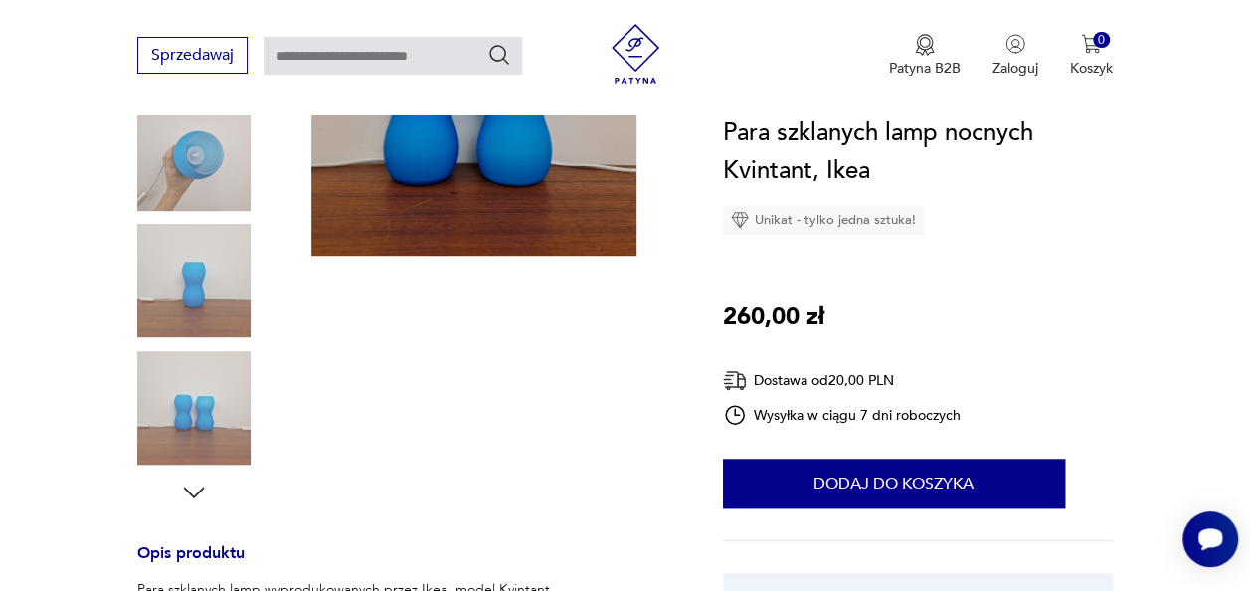
click at [183, 161] on img at bounding box center [193, 153] width 113 height 113
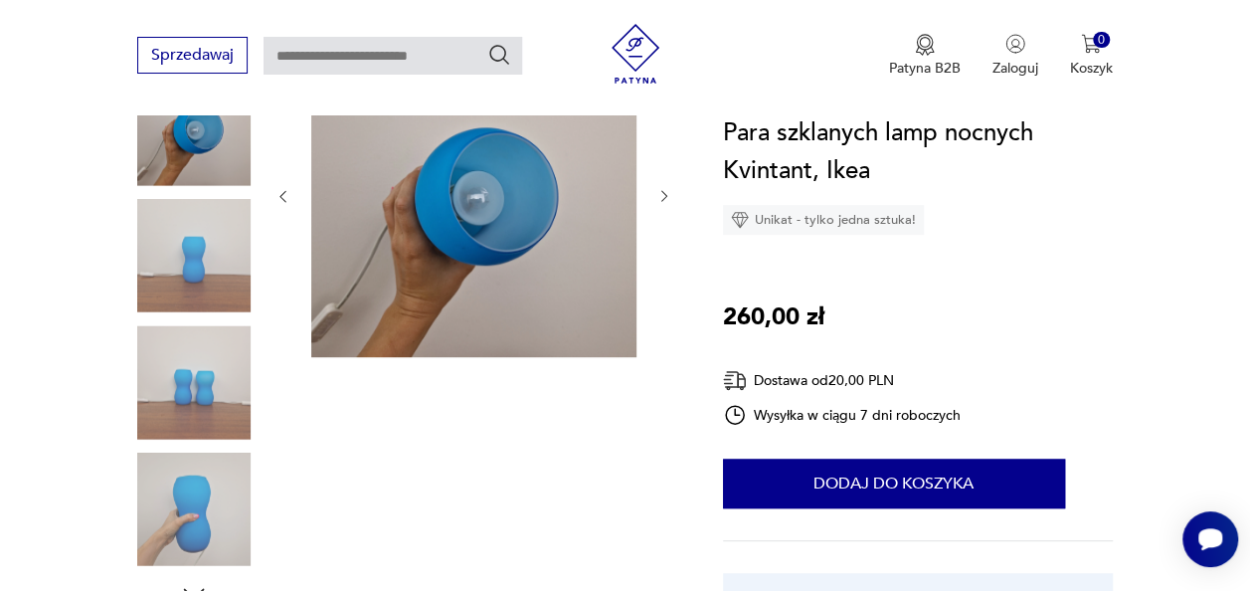
scroll to position [199, 0]
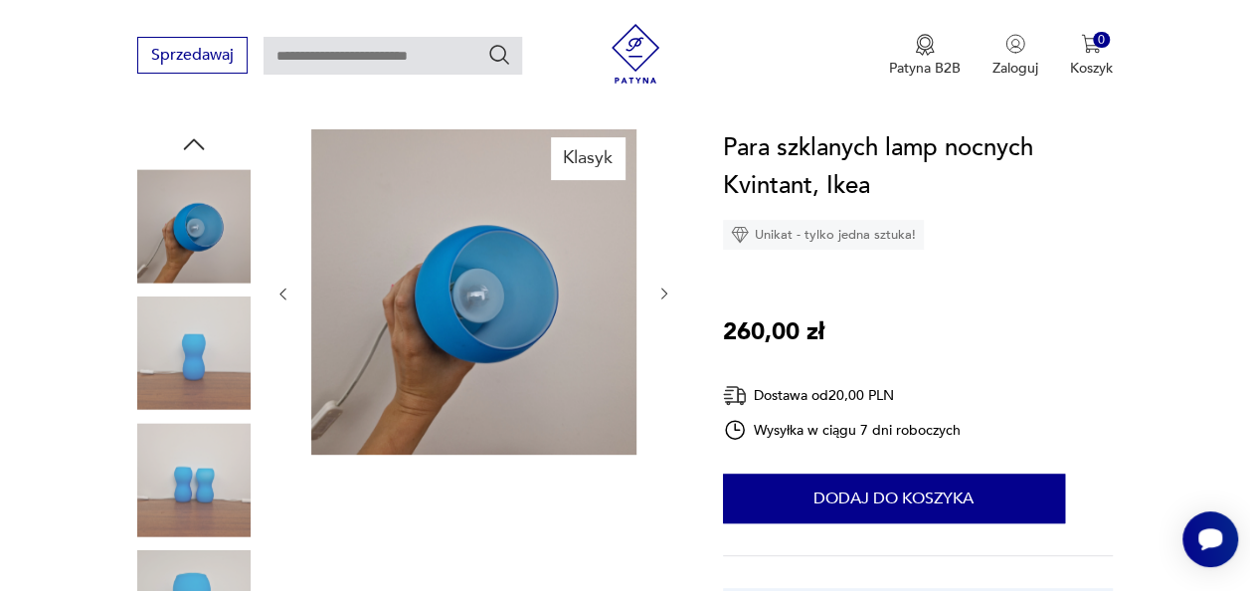
click at [191, 490] on img at bounding box center [193, 479] width 113 height 113
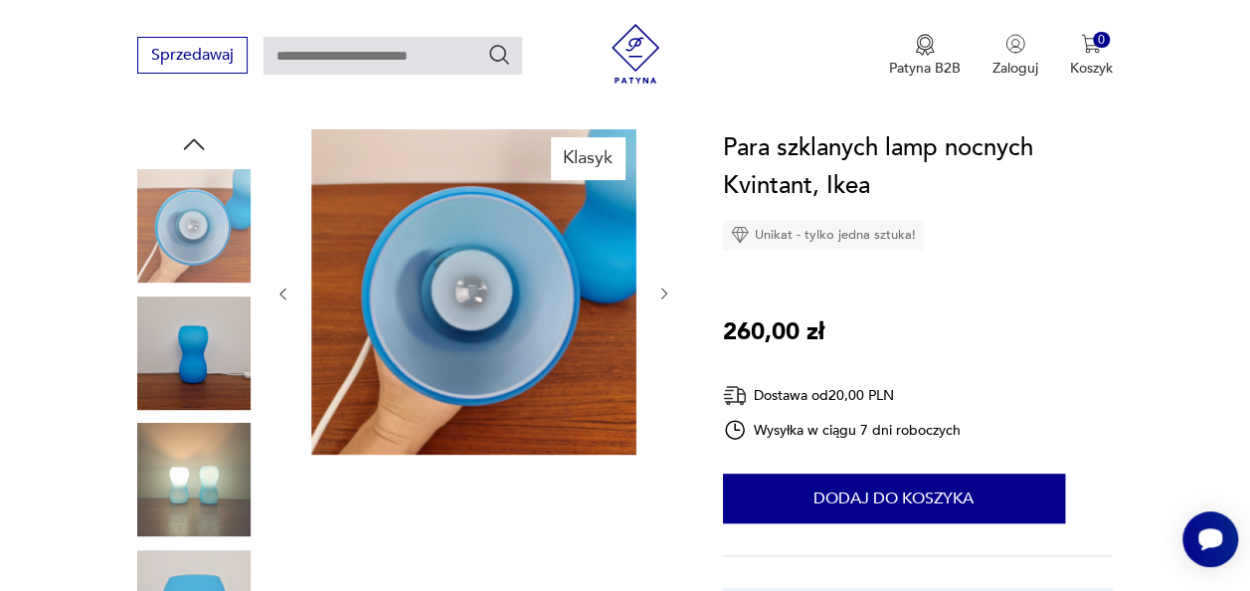
scroll to position [398, 0]
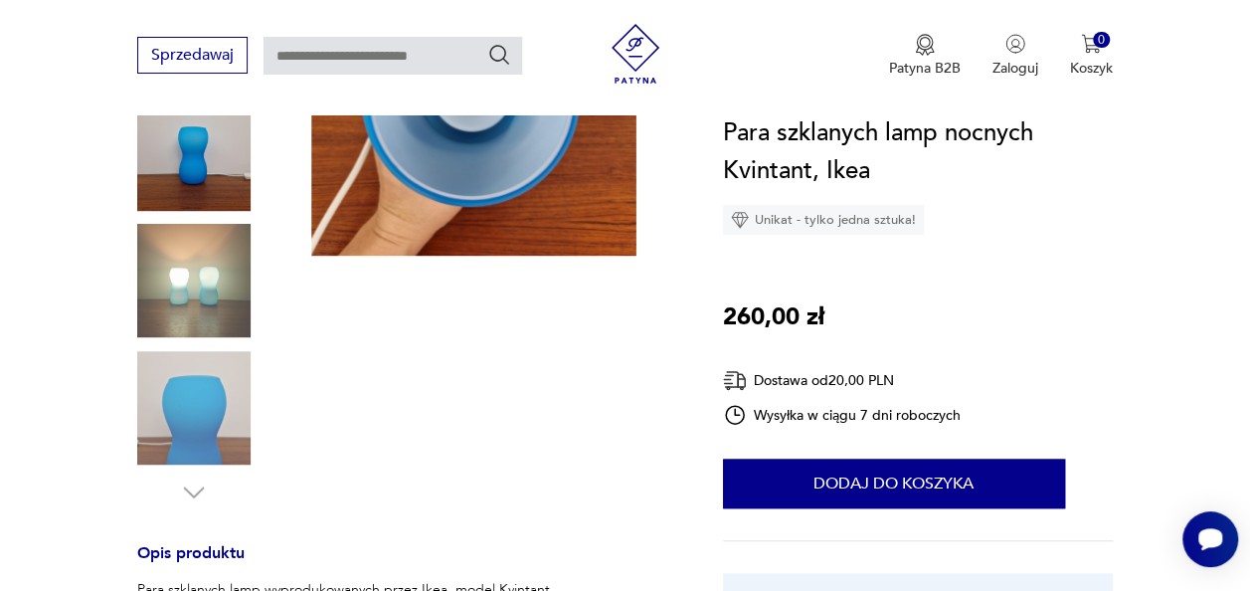
click at [201, 272] on img at bounding box center [193, 280] width 113 height 113
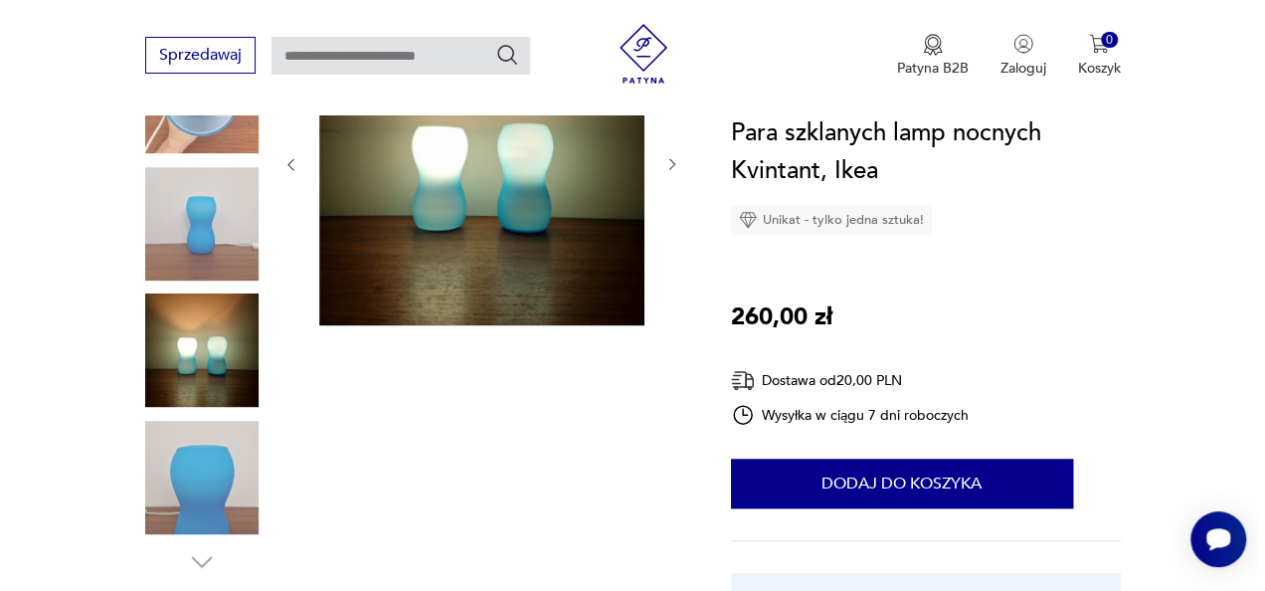
scroll to position [298, 0]
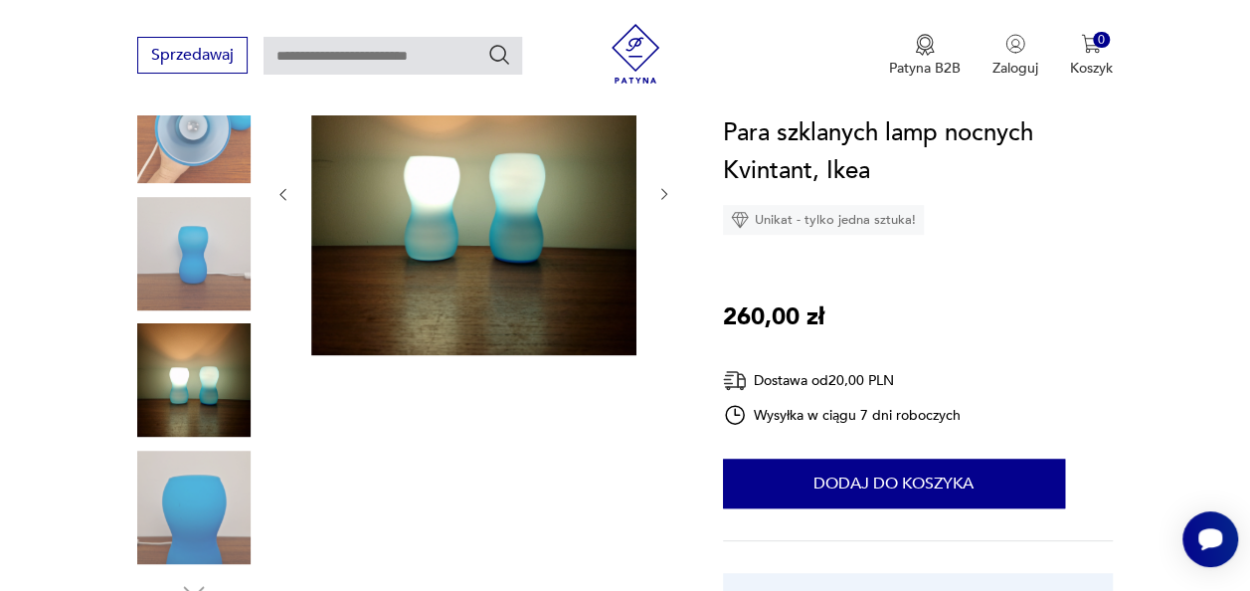
click at [483, 275] on img at bounding box center [473, 192] width 325 height 325
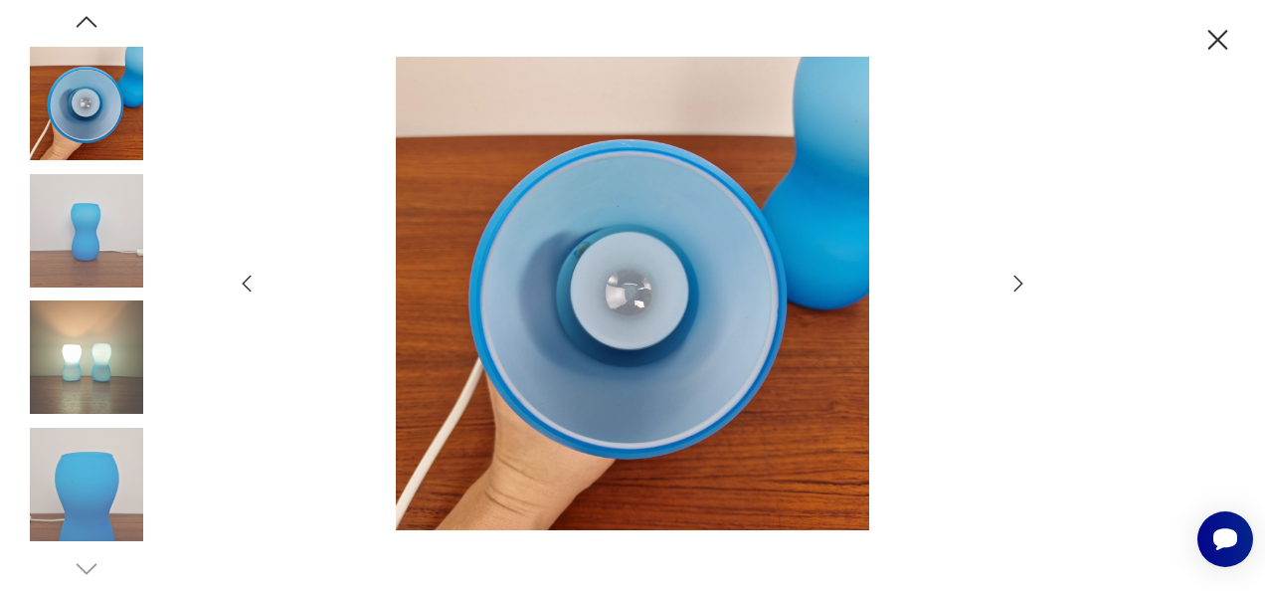
click at [104, 322] on img at bounding box center [86, 356] width 113 height 113
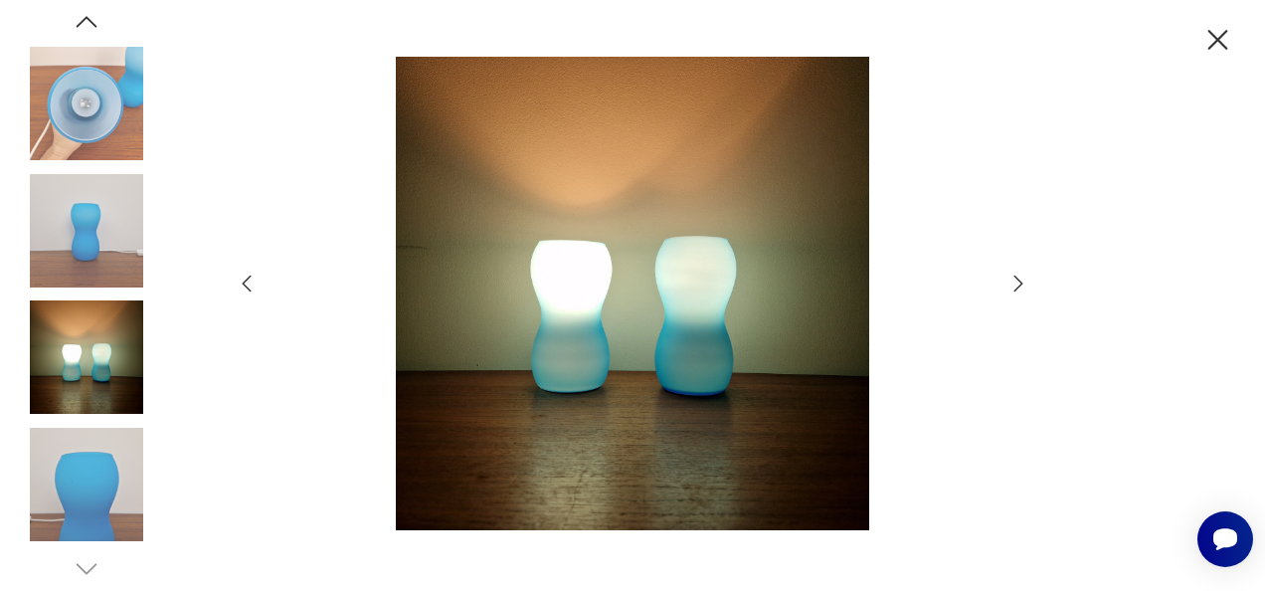
scroll to position [1005, 0]
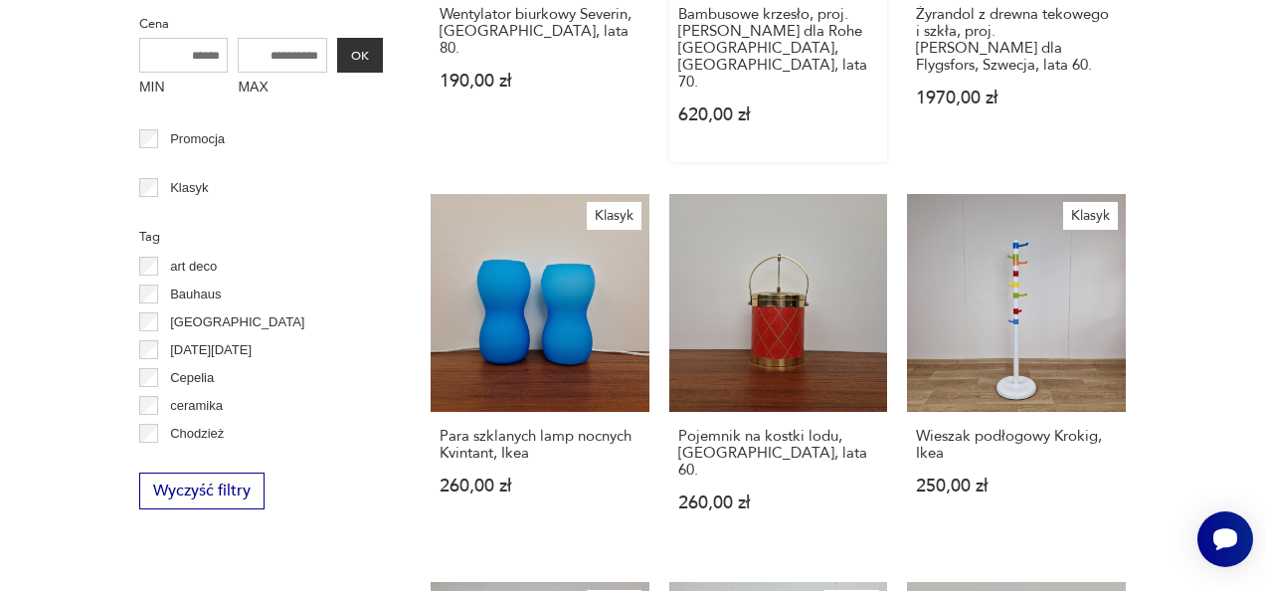
click at [838, 129] on div "Bambusowe krzesło, proj. [PERSON_NAME] dla Rohe Noordwolde, [GEOGRAPHIC_DATA], …" at bounding box center [778, 76] width 219 height 172
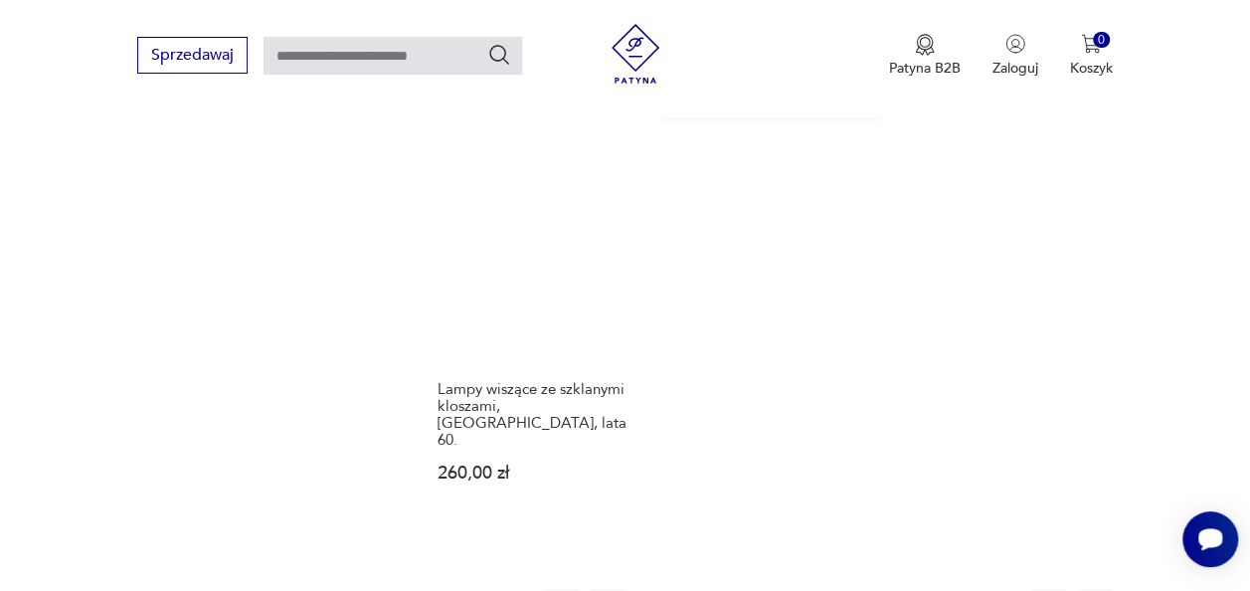
scroll to position [2894, 0]
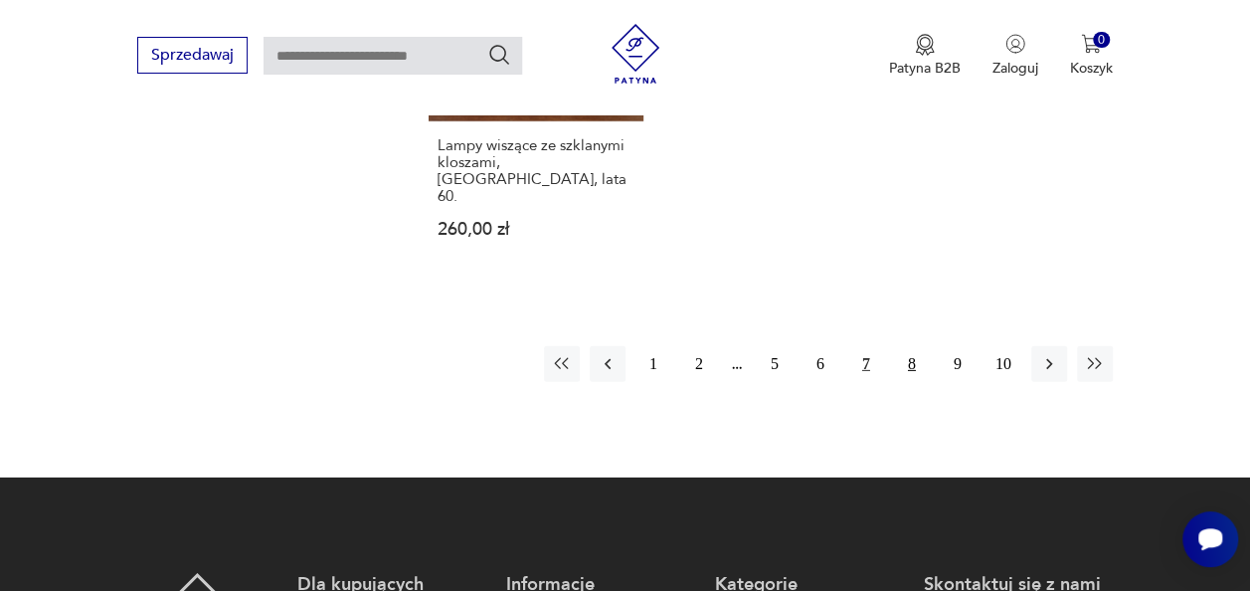
click at [919, 346] on button "8" at bounding box center [912, 364] width 36 height 36
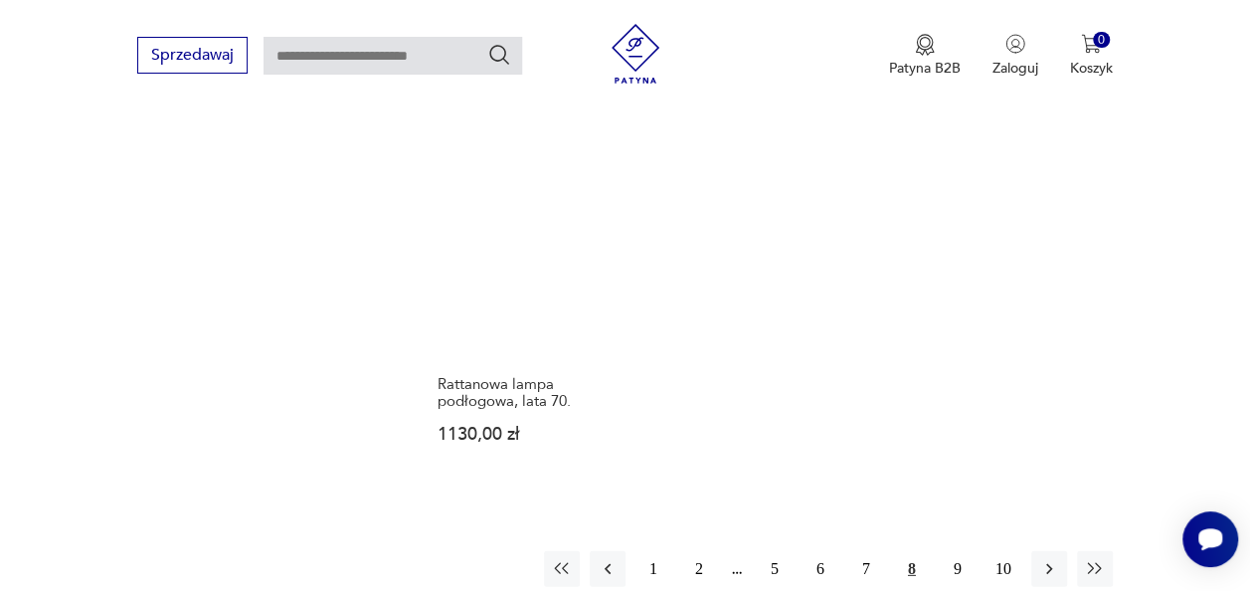
scroll to position [2697, 0]
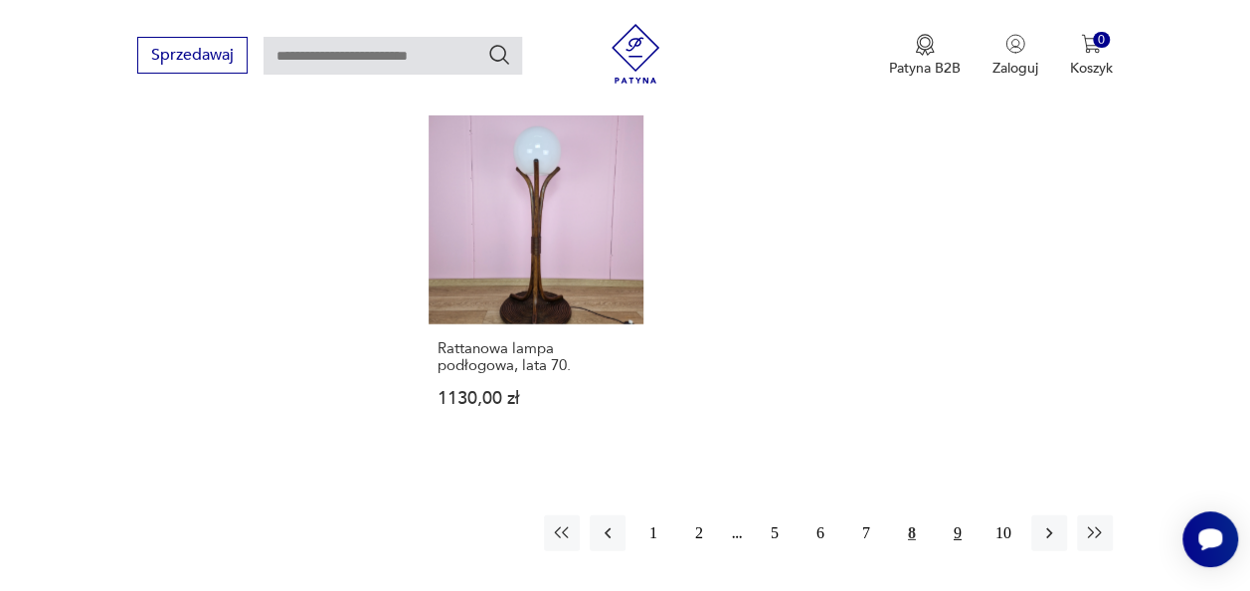
click at [963, 515] on button "9" at bounding box center [958, 533] width 36 height 36
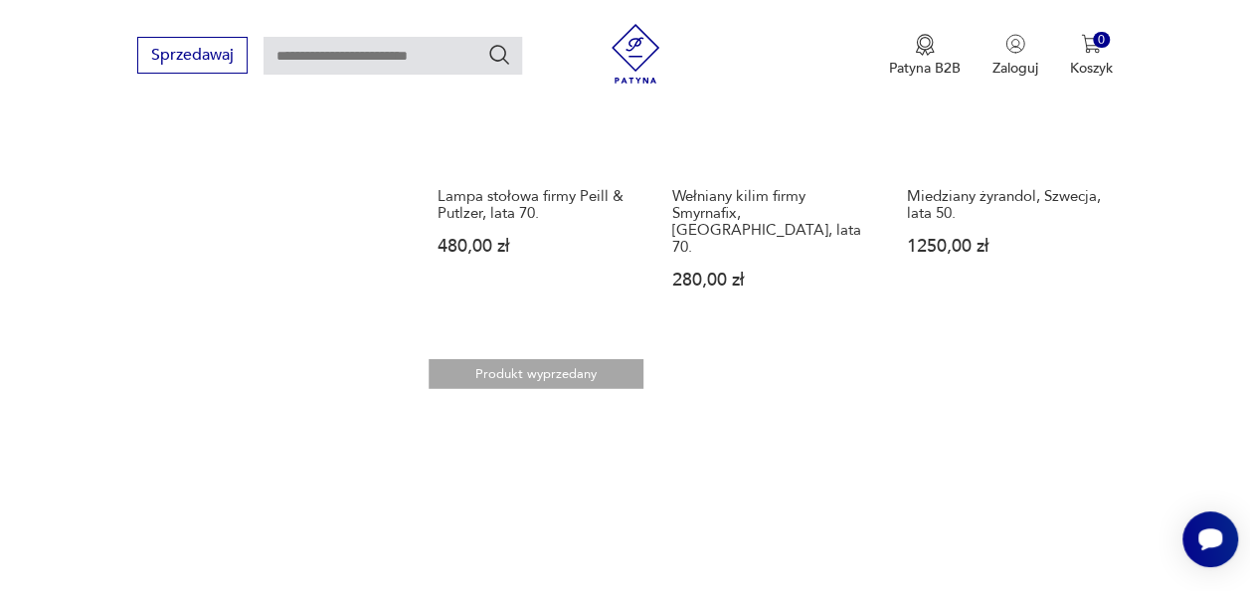
scroll to position [2697, 0]
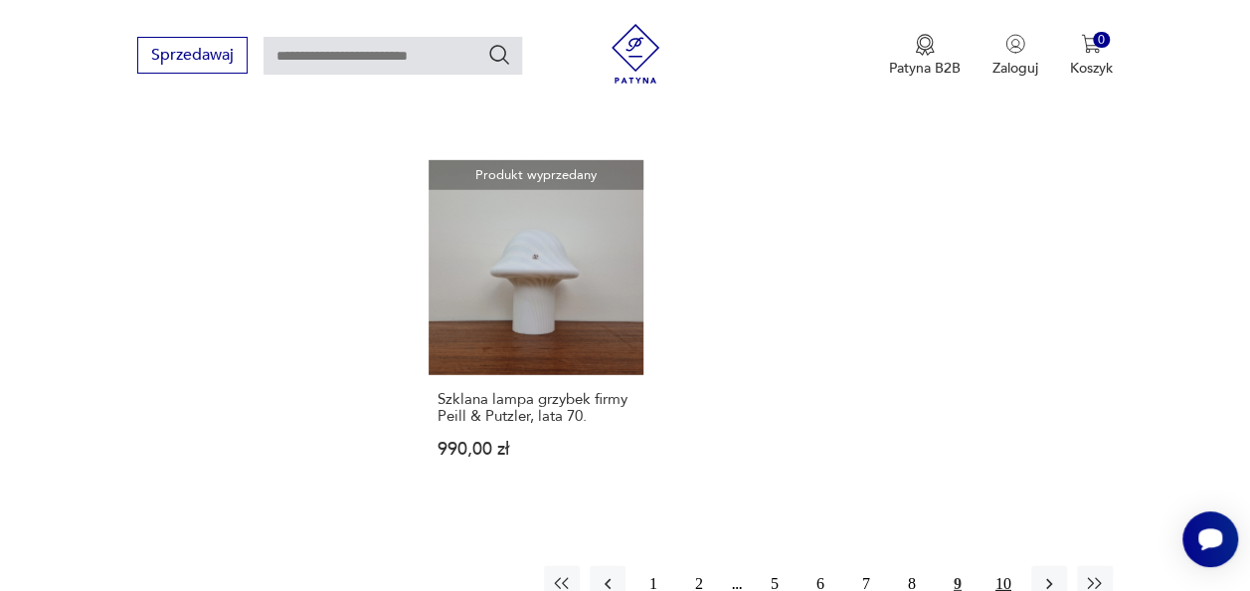
click at [1004, 566] on button "10" at bounding box center [1004, 584] width 36 height 36
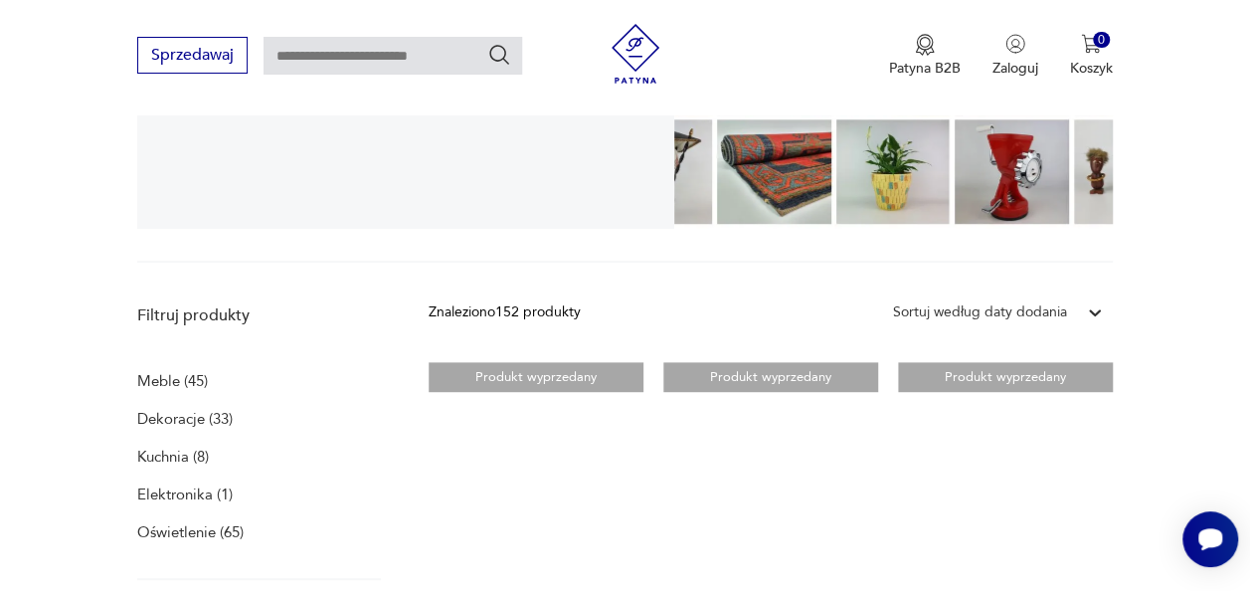
scroll to position [111, 0]
